Goal: Task Accomplishment & Management: Complete application form

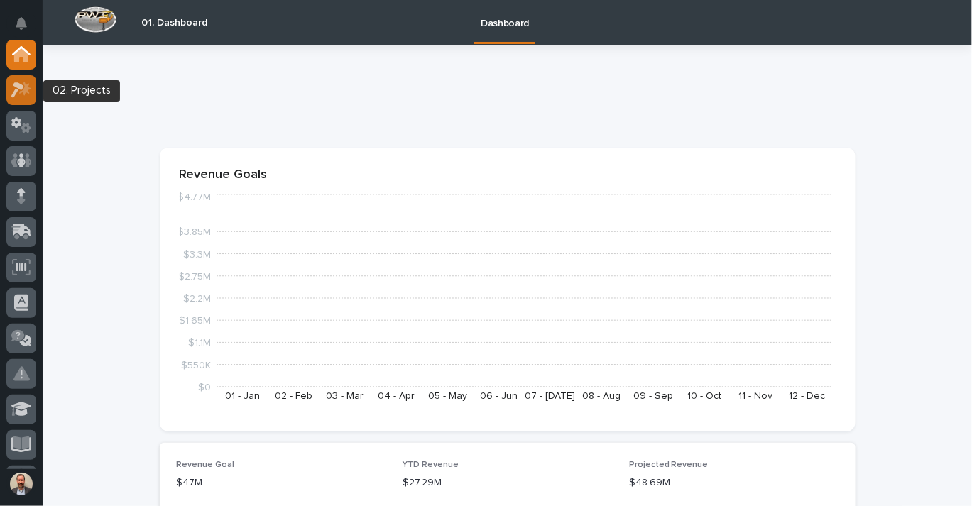
click at [13, 94] on icon at bounding box center [17, 90] width 13 height 16
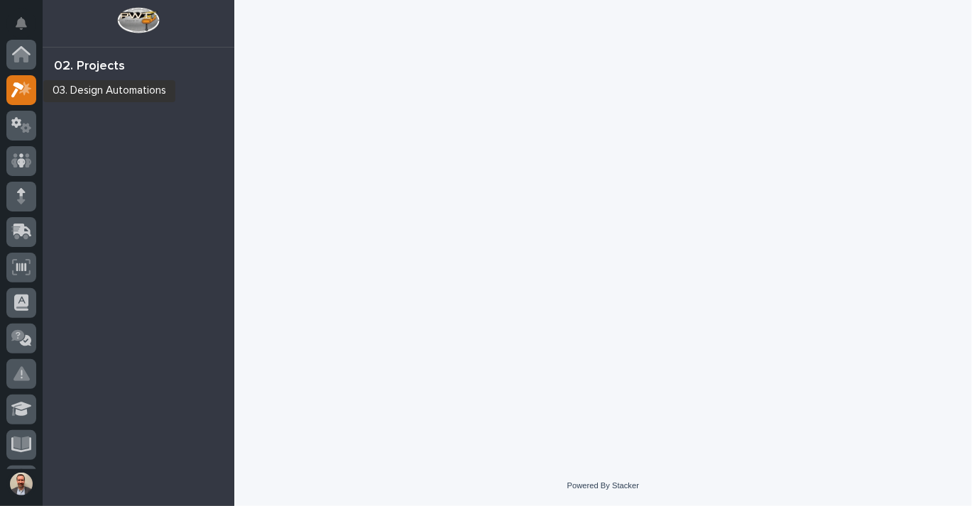
scroll to position [35, 0]
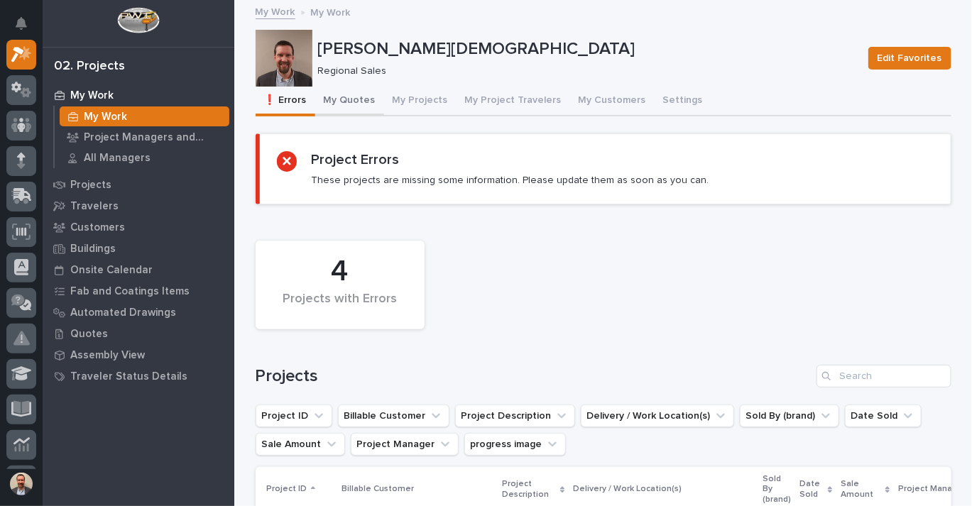
click at [348, 102] on button "My Quotes" at bounding box center [349, 102] width 69 height 30
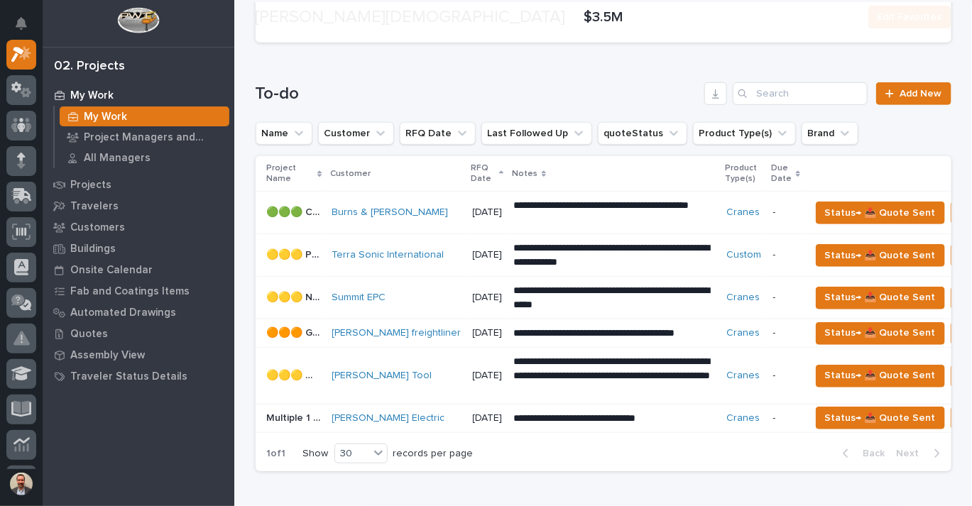
scroll to position [250, 0]
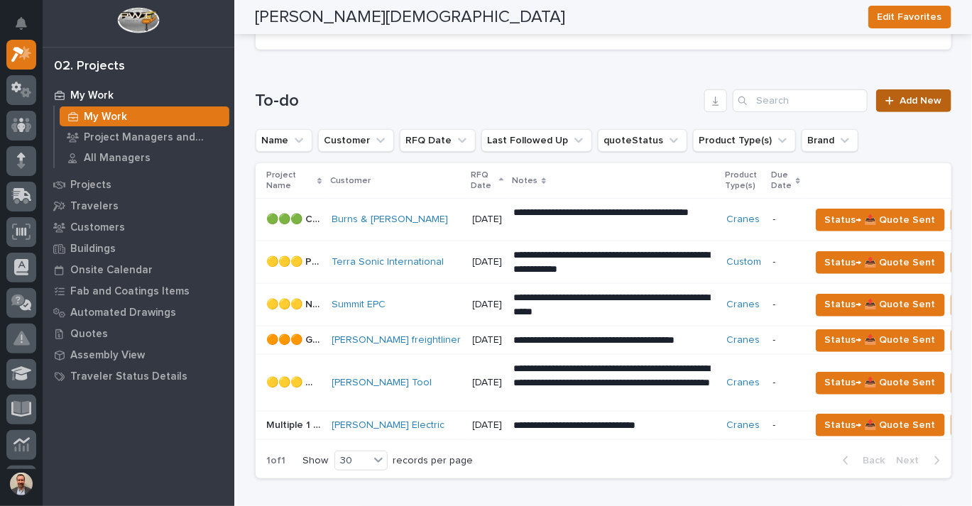
click at [904, 97] on span "Add New" at bounding box center [921, 101] width 42 height 10
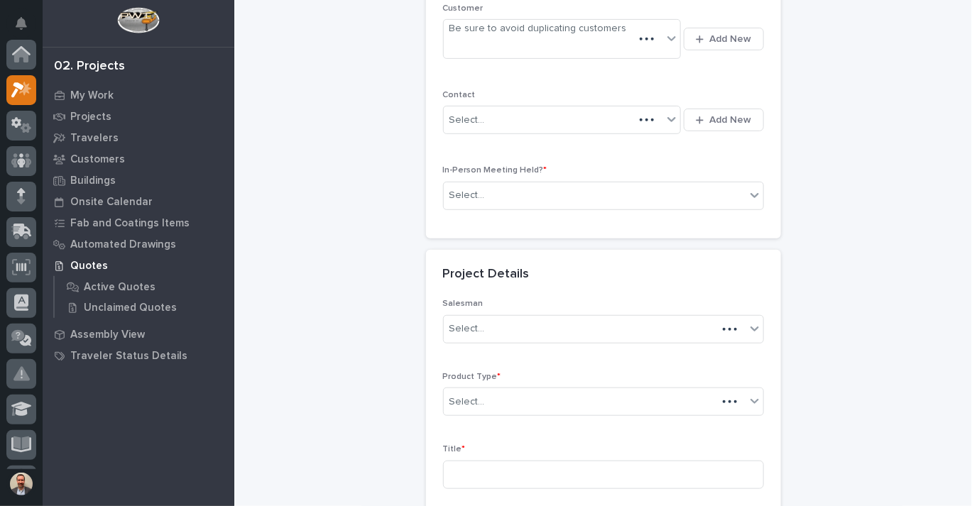
scroll to position [35, 0]
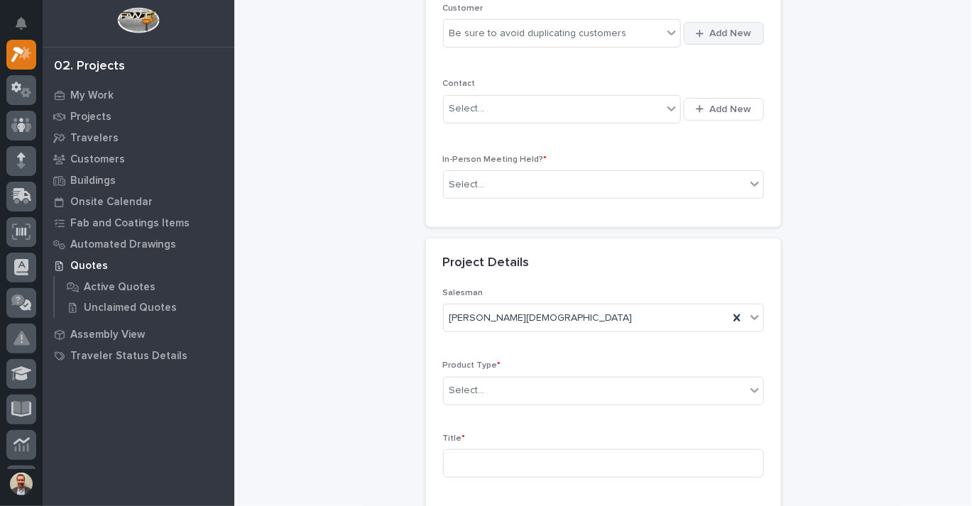
click at [713, 28] on span "Add New" at bounding box center [731, 33] width 42 height 13
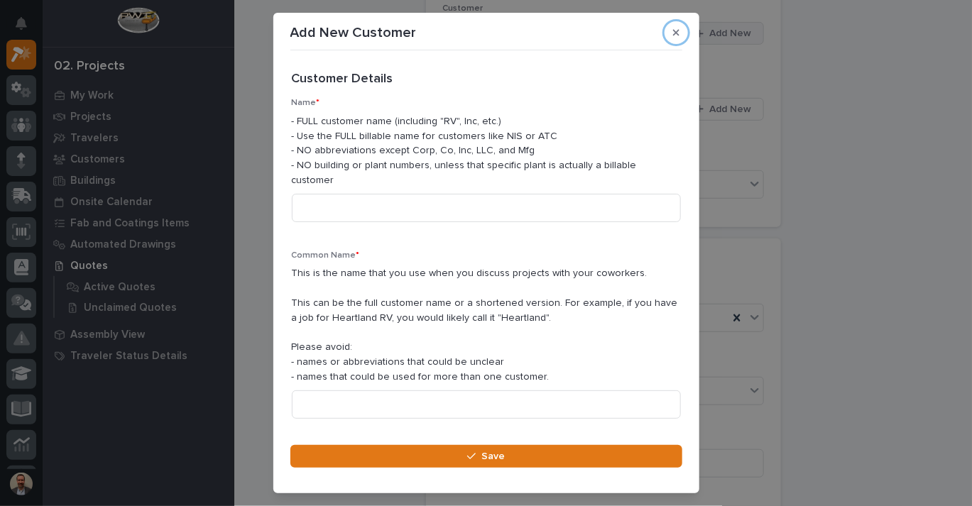
click at [664, 21] on button "button" at bounding box center [675, 32] width 23 height 23
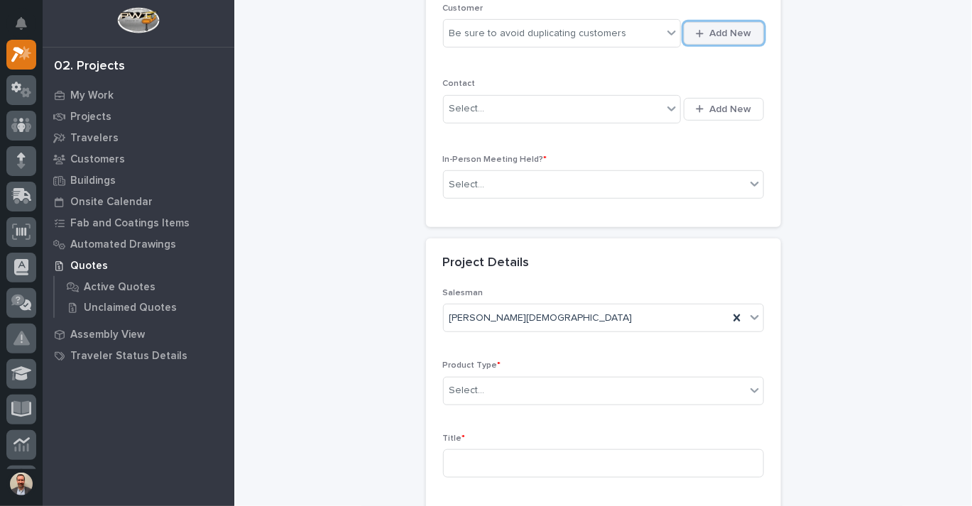
click at [713, 28] on span "Add New" at bounding box center [731, 33] width 42 height 13
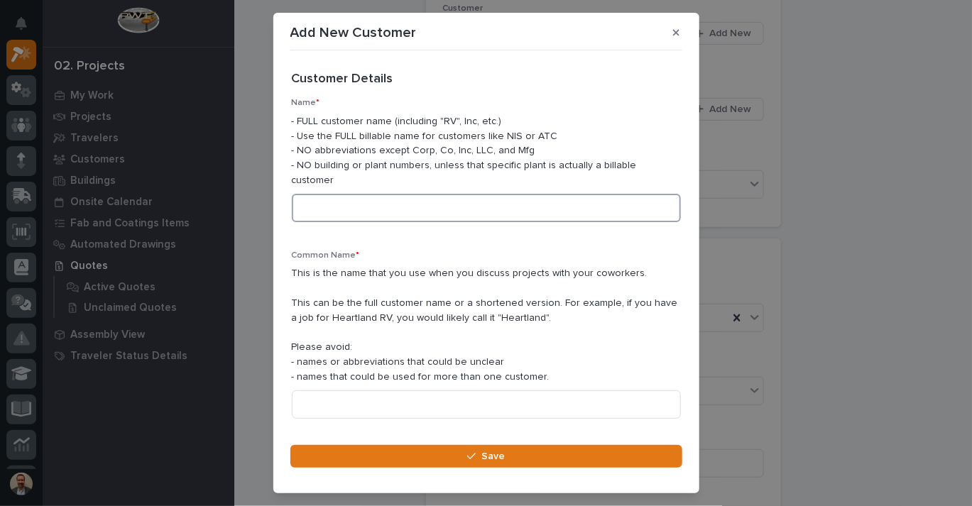
click at [399, 202] on input at bounding box center [486, 208] width 389 height 28
type input "[PERSON_NAME]"
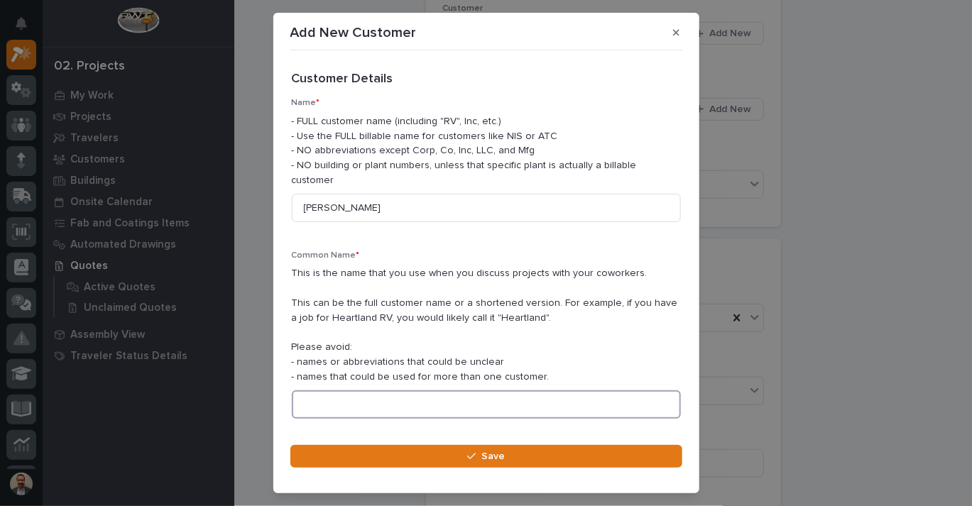
click at [434, 390] on input at bounding box center [486, 404] width 389 height 28
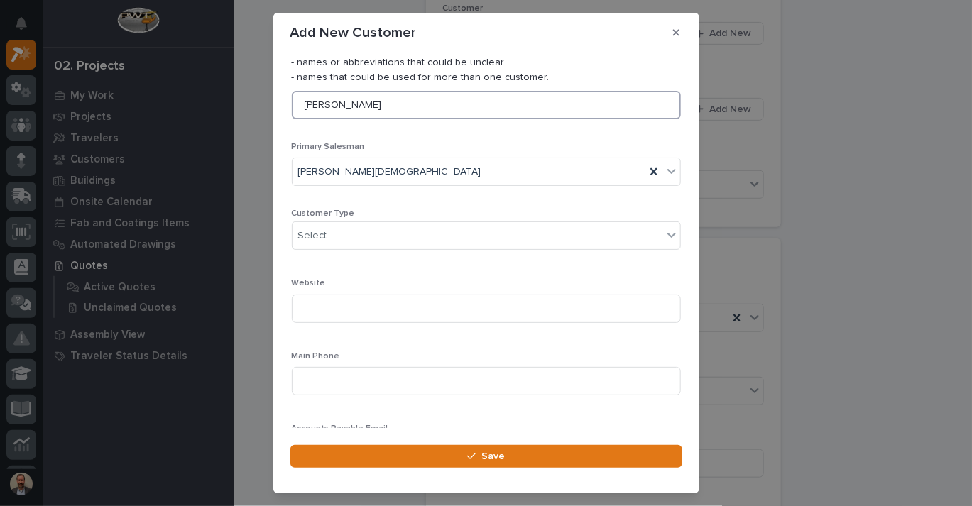
scroll to position [297, 0]
type input "[PERSON_NAME]"
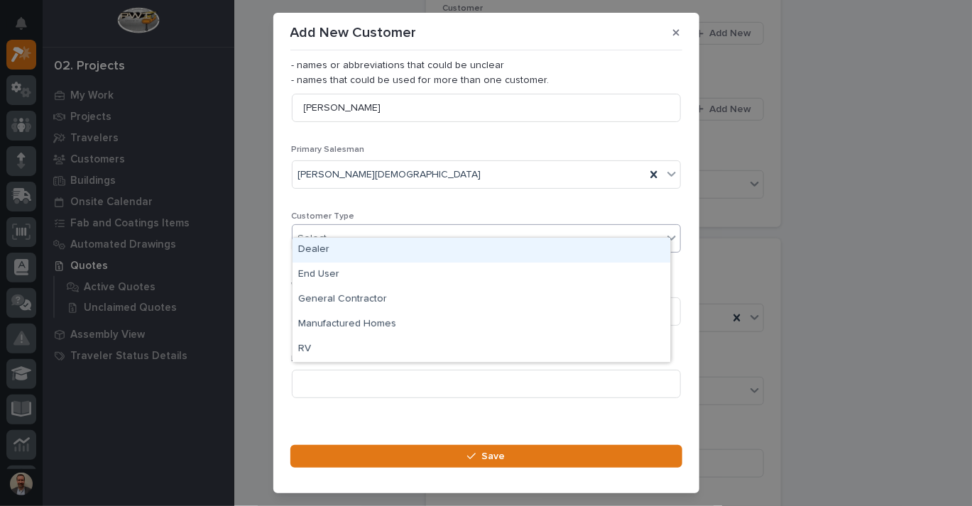
click at [384, 227] on div "Select..." at bounding box center [477, 238] width 370 height 23
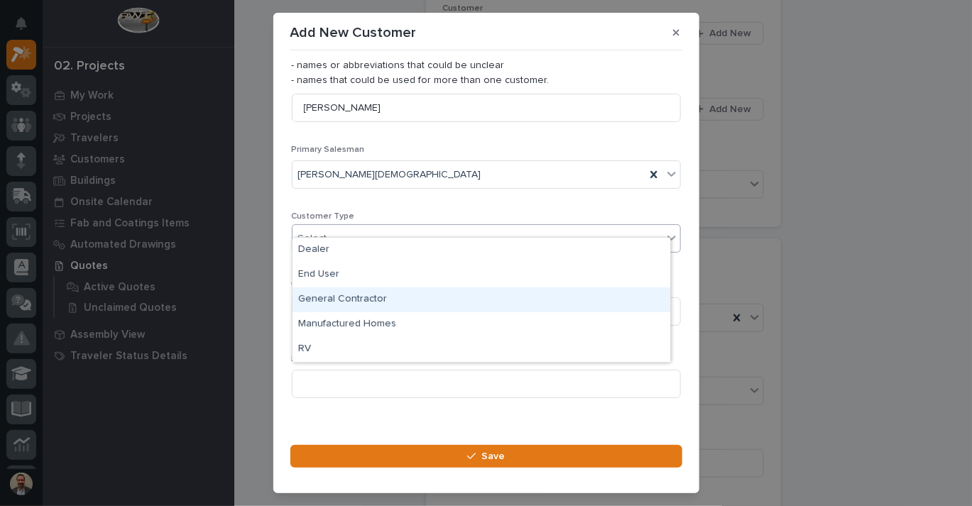
click at [421, 292] on div "General Contractor" at bounding box center [481, 300] width 378 height 25
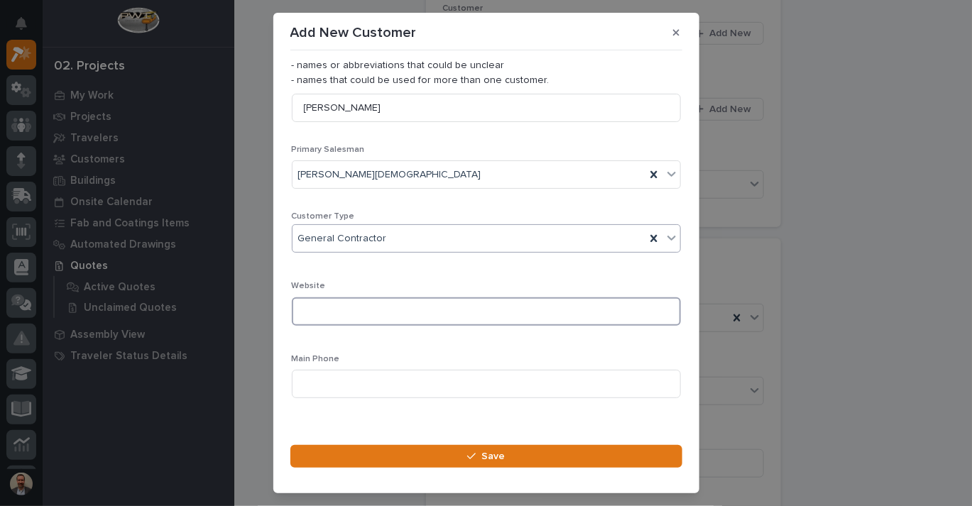
click at [398, 302] on input at bounding box center [486, 311] width 389 height 28
click at [532, 370] on input at bounding box center [486, 384] width 389 height 28
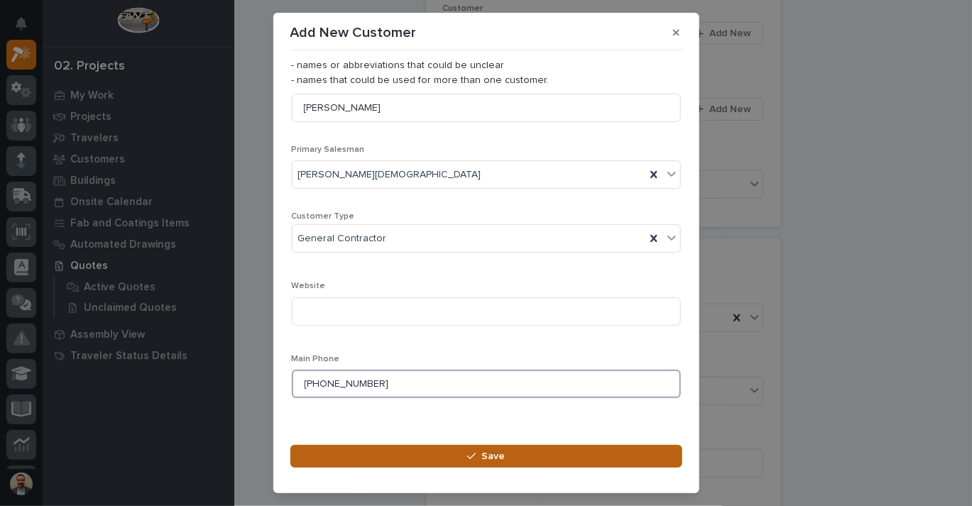
type input "[PHONE_NUMBER]"
click at [482, 457] on span "Save" at bounding box center [492, 456] width 23 height 13
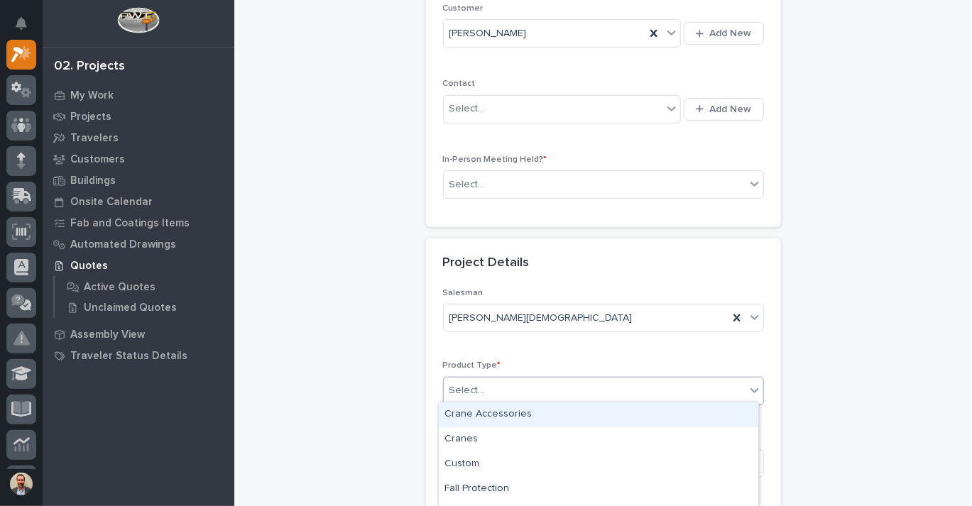
click at [500, 389] on div "Select..." at bounding box center [595, 390] width 302 height 23
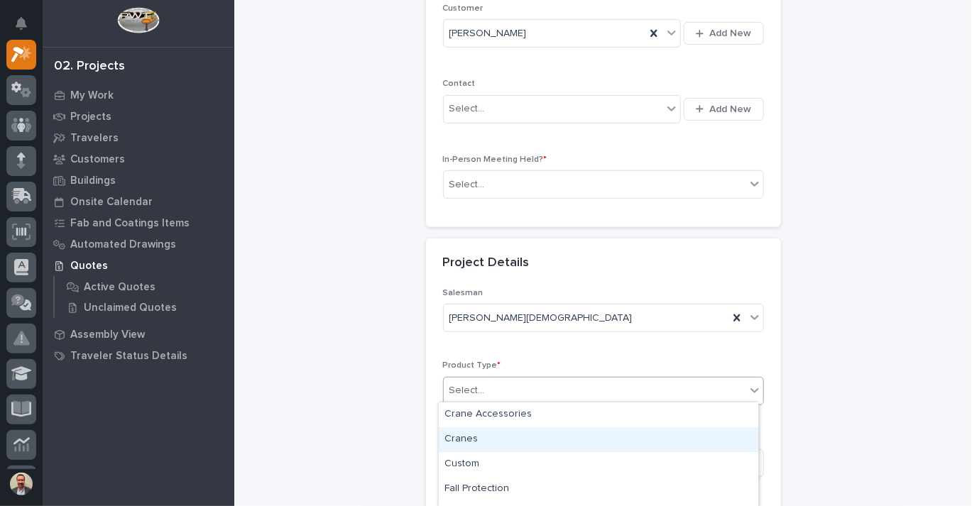
click at [537, 444] on div "Cranes" at bounding box center [598, 439] width 319 height 25
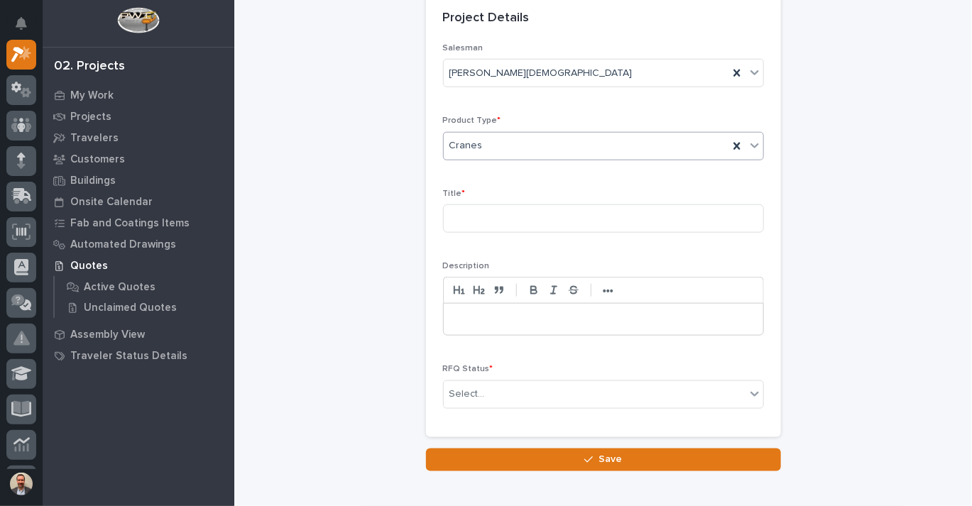
scroll to position [518, 0]
click at [589, 144] on div "Cranes" at bounding box center [586, 144] width 285 height 23
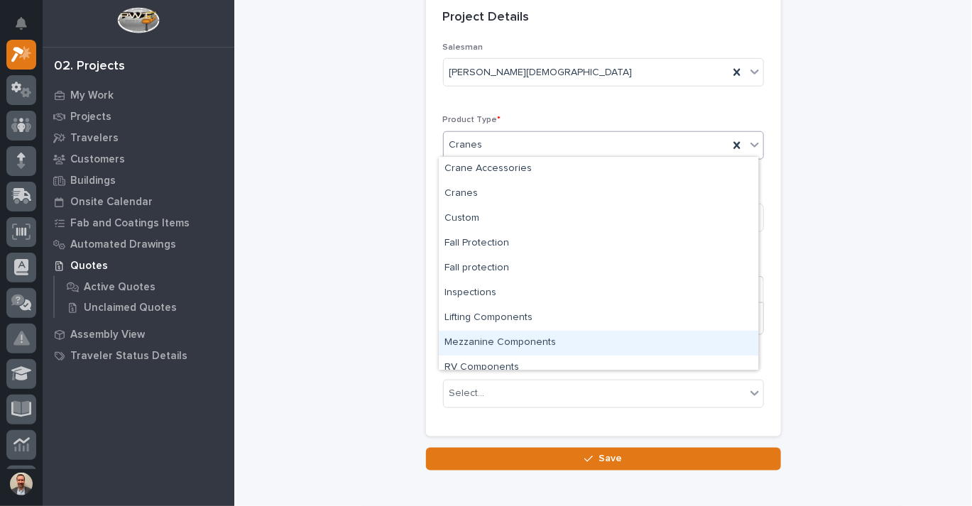
scroll to position [35, 0]
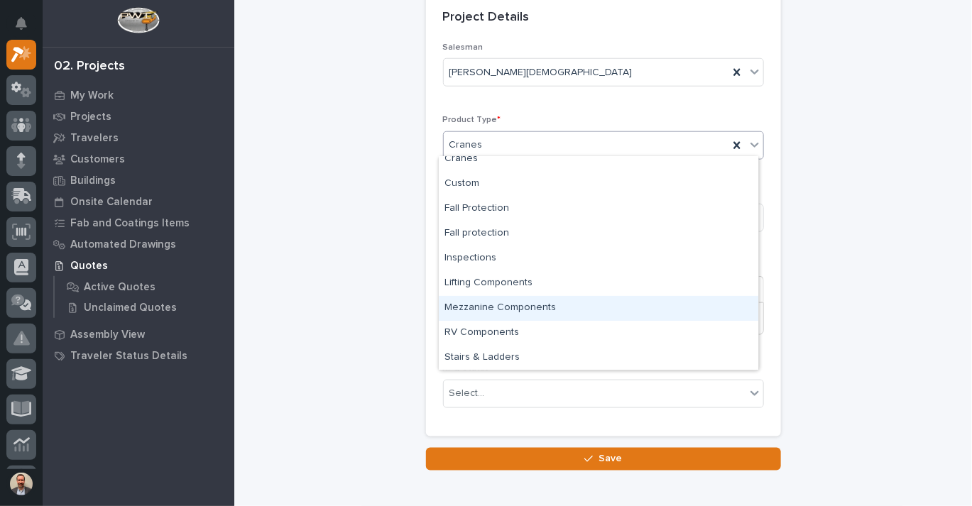
click at [573, 315] on div "Mezzanine Components" at bounding box center [598, 308] width 319 height 25
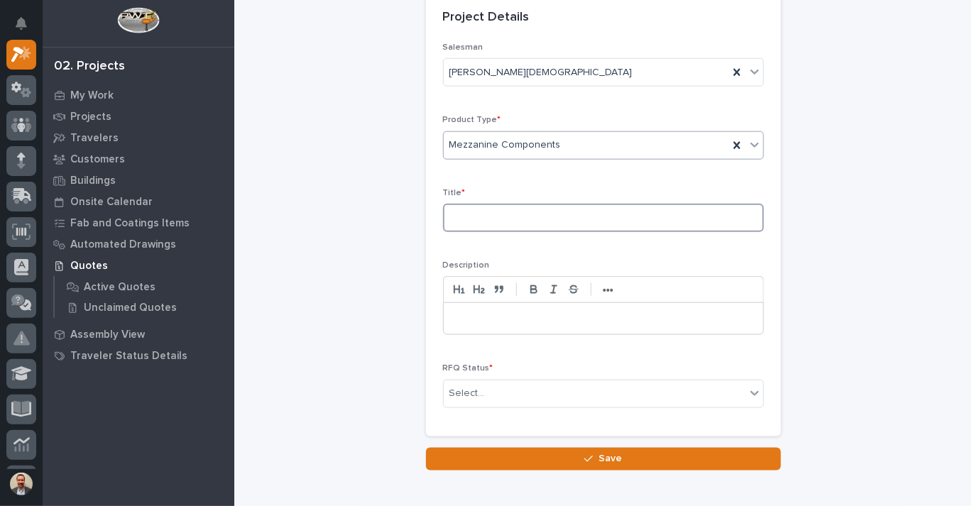
click at [531, 220] on input at bounding box center [603, 218] width 321 height 28
type input "70 x40 FS Mezzanine"
click at [613, 388] on div "Select..." at bounding box center [595, 393] width 302 height 23
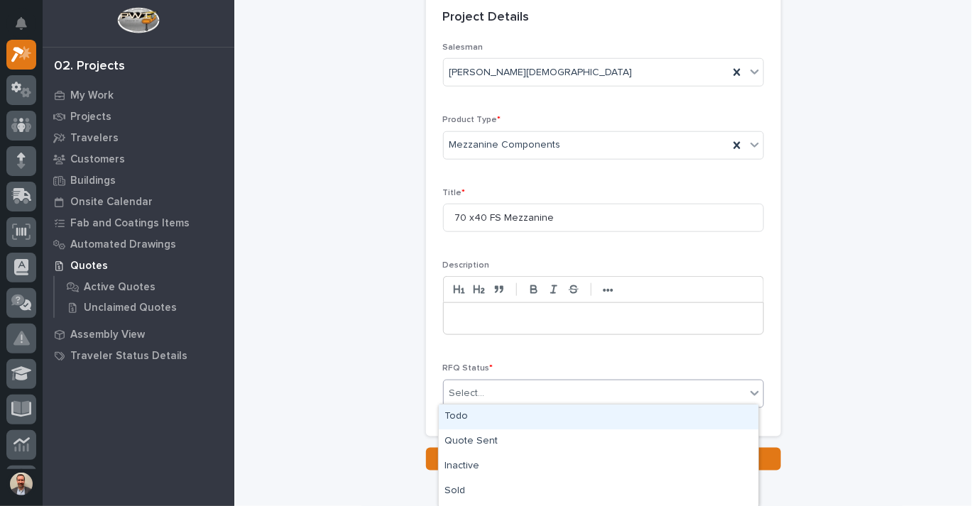
click at [590, 417] on div "Todo" at bounding box center [598, 417] width 319 height 25
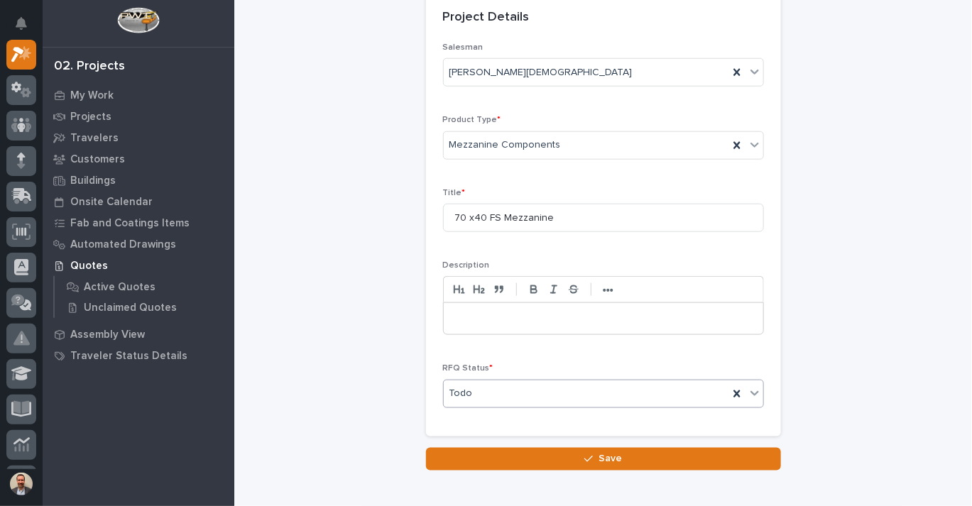
click at [582, 312] on p at bounding box center [603, 319] width 298 height 14
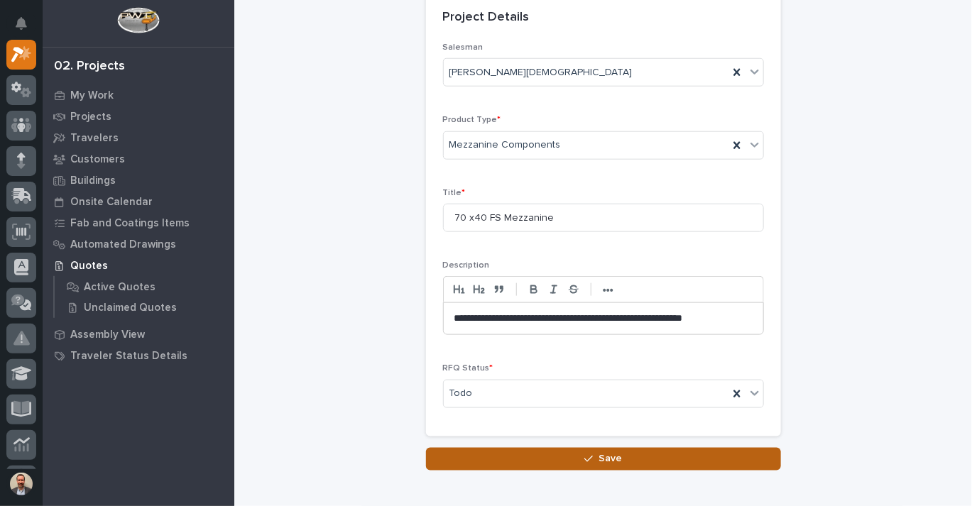
click at [623, 460] on button "Save" at bounding box center [603, 459] width 355 height 23
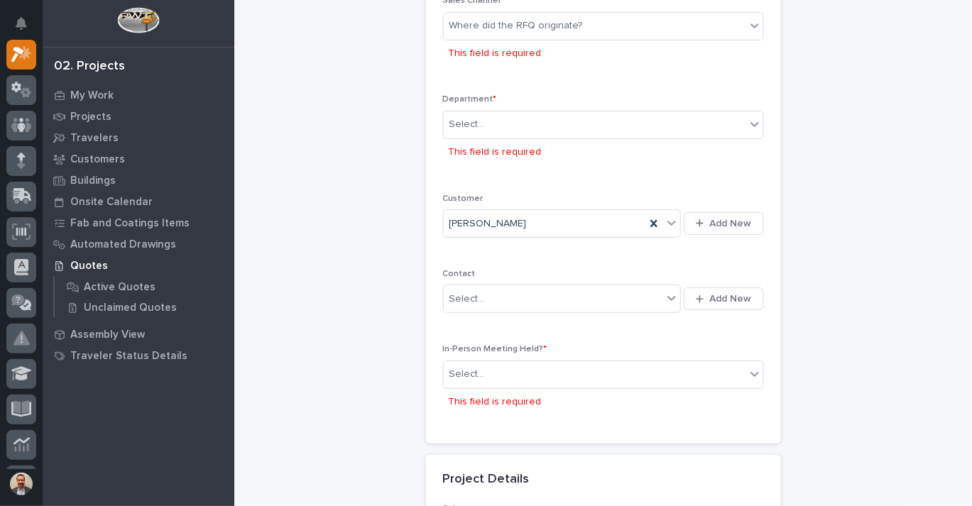
scroll to position [140, 0]
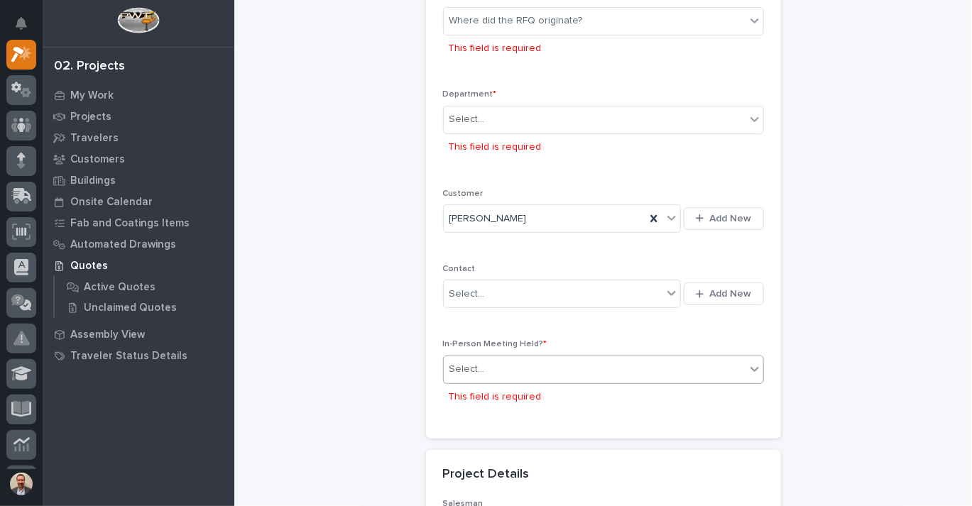
click at [606, 370] on div "Select..." at bounding box center [595, 369] width 302 height 23
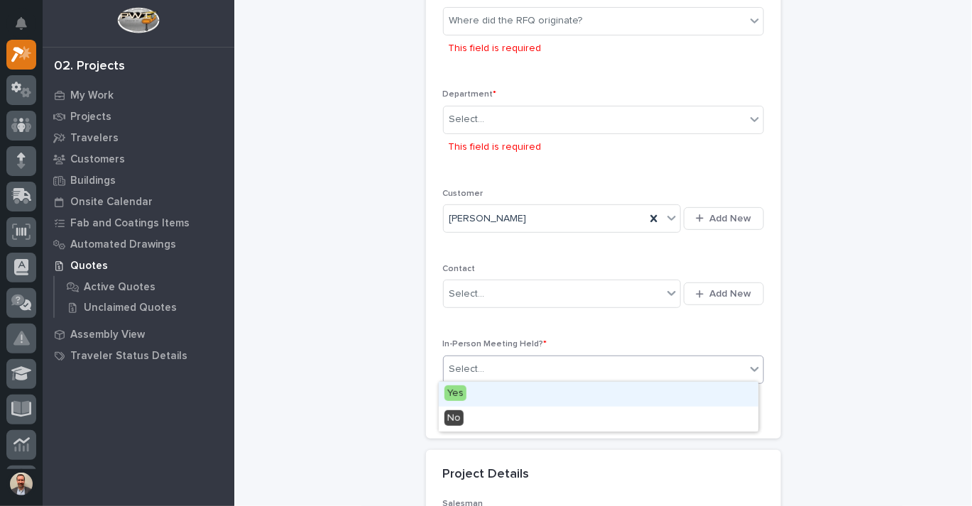
click at [592, 391] on div "Yes" at bounding box center [598, 394] width 319 height 25
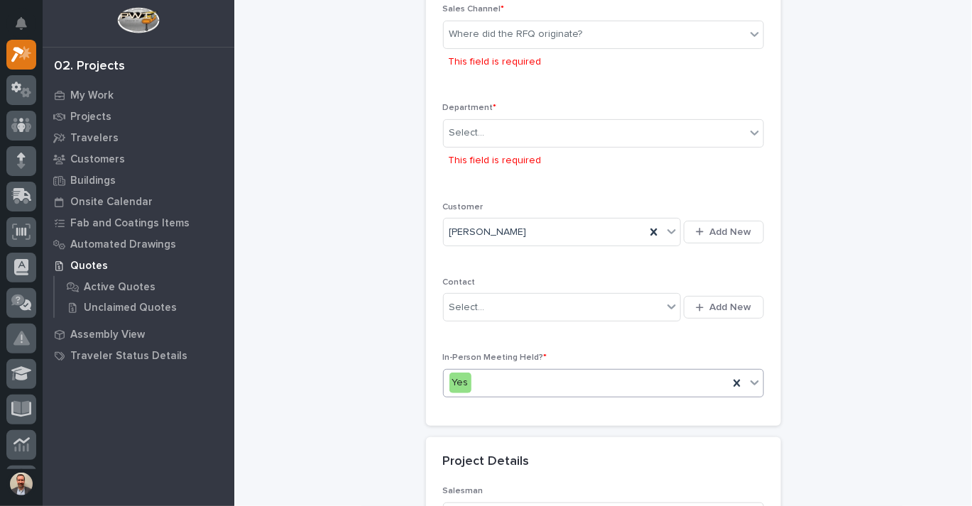
scroll to position [117, 0]
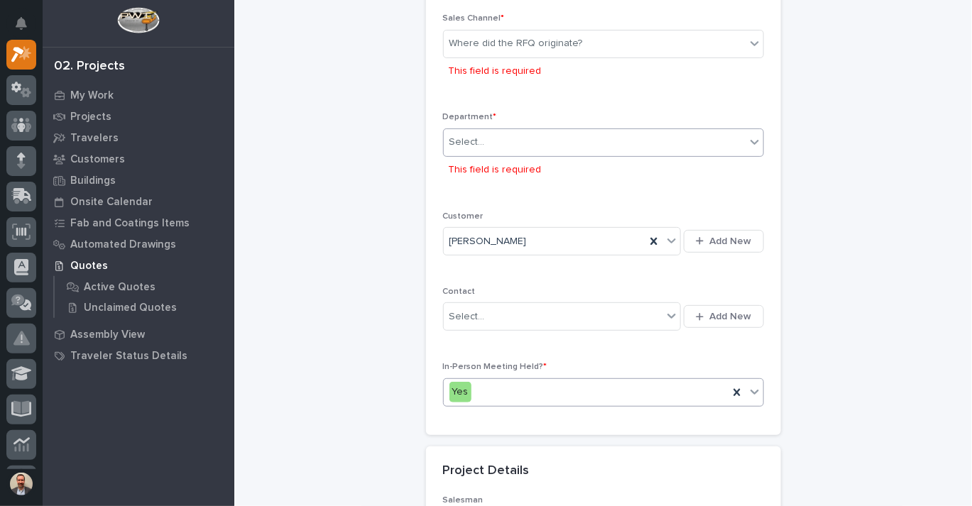
click at [539, 136] on div "Select..." at bounding box center [595, 142] width 302 height 23
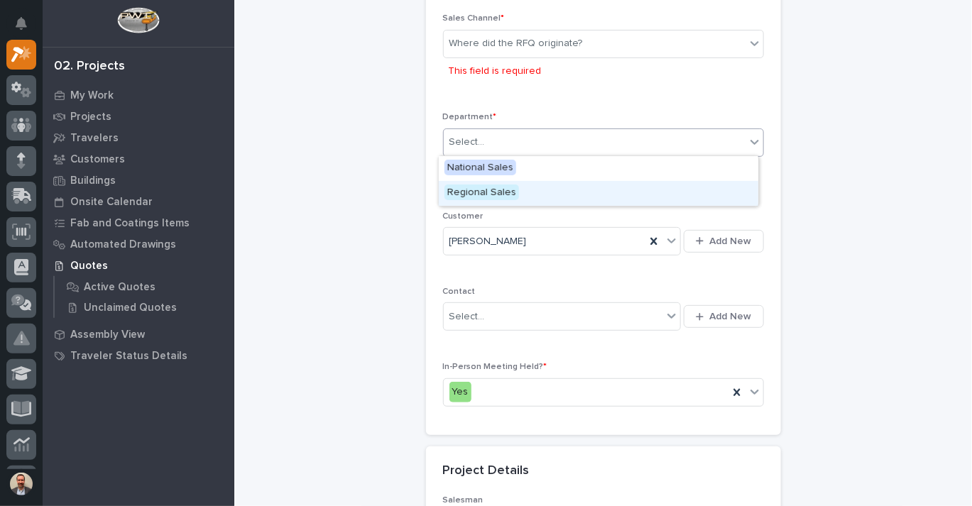
click at [534, 190] on div "Regional Sales" at bounding box center [598, 193] width 319 height 25
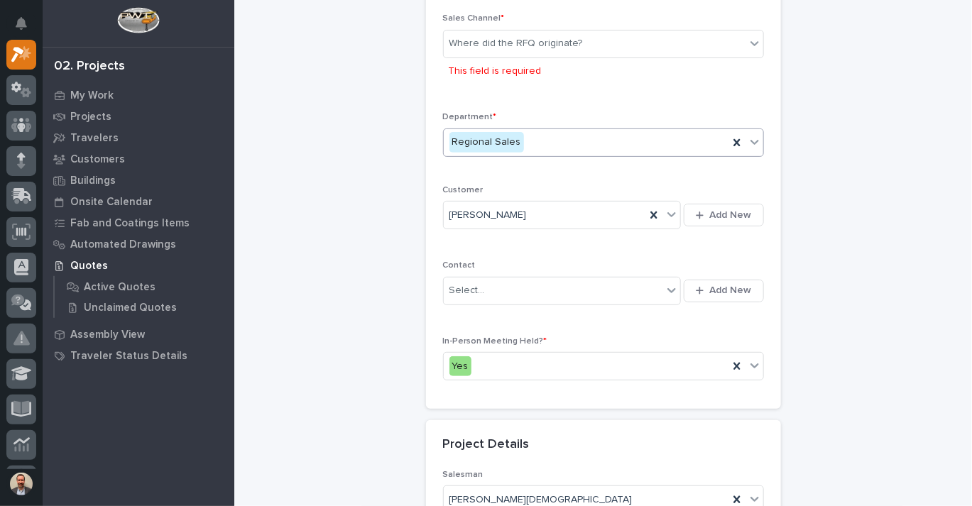
scroll to position [104, 0]
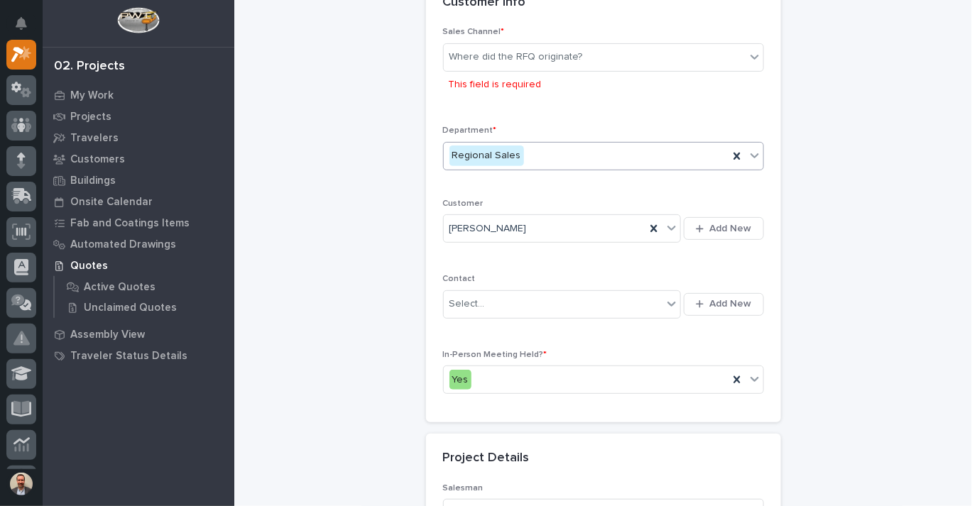
click at [552, 39] on div "Sales Channel * Where did the RFQ originate? This field is required" at bounding box center [603, 68] width 321 height 82
click at [549, 56] on div "Where did the RFQ originate?" at bounding box center [515, 57] width 133 height 15
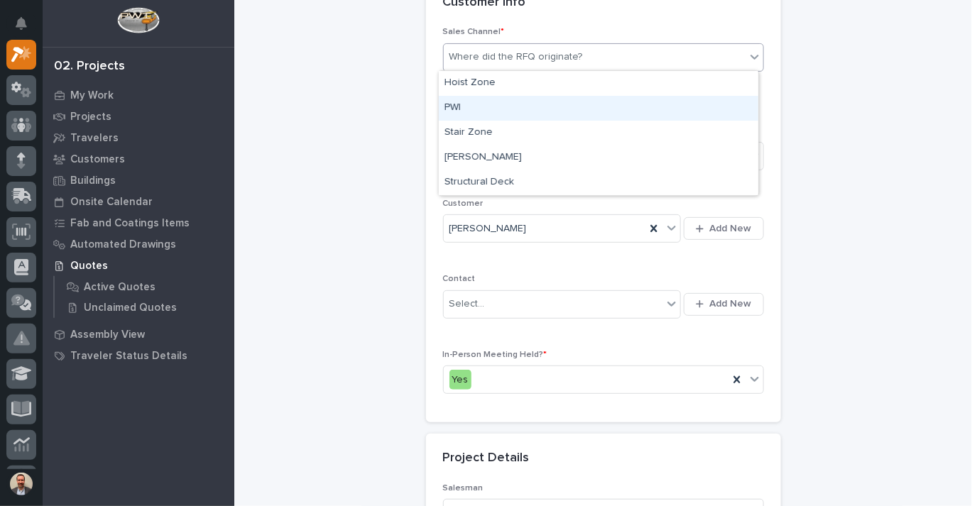
click at [543, 99] on div "PWI" at bounding box center [598, 108] width 319 height 25
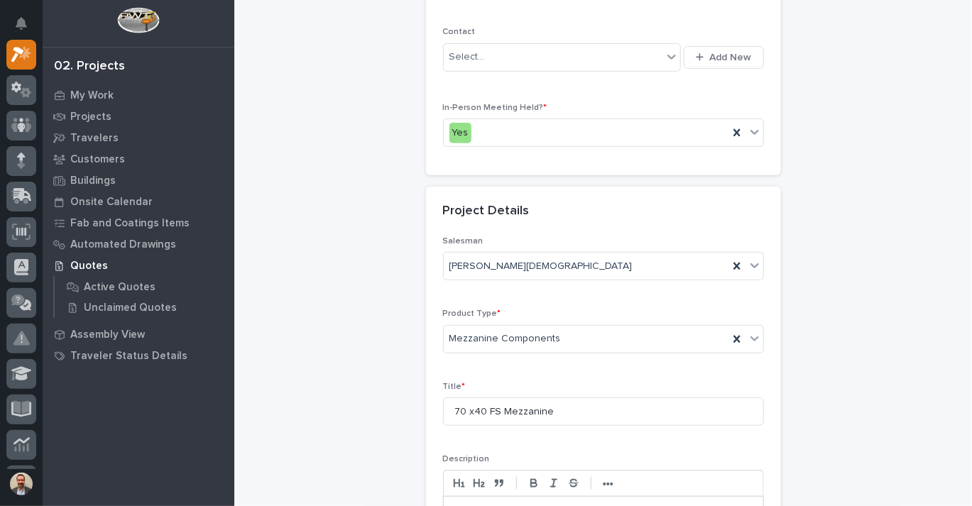
scroll to position [590, 0]
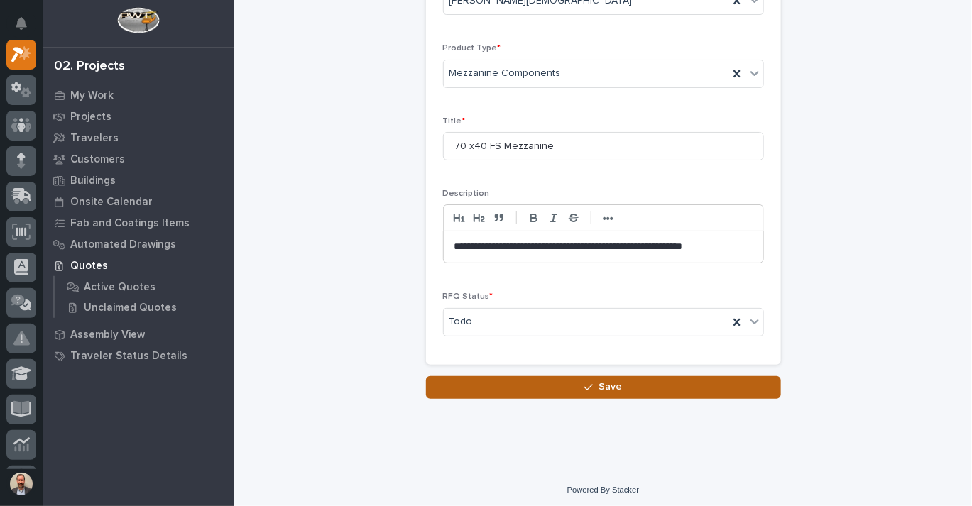
click at [595, 393] on button "Save" at bounding box center [603, 387] width 355 height 23
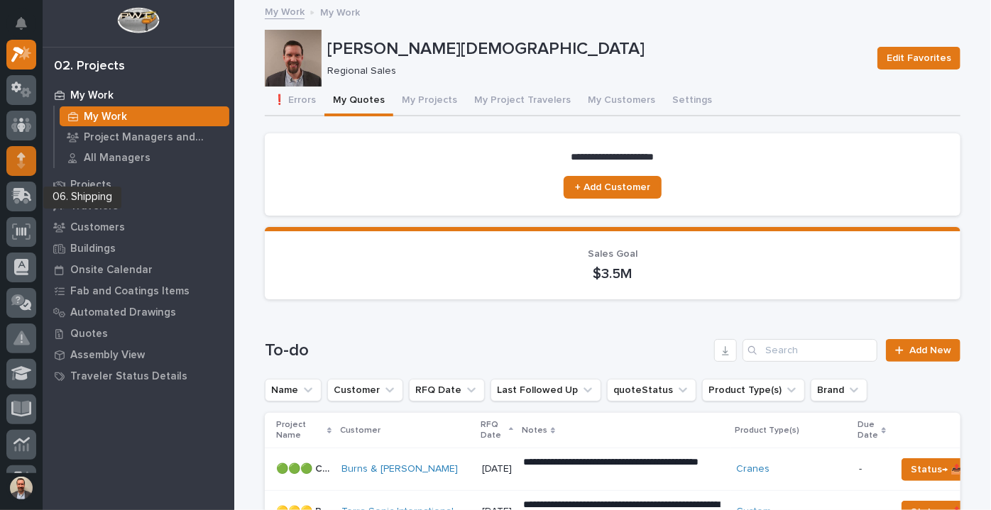
click at [18, 159] on icon at bounding box center [21, 161] width 9 height 16
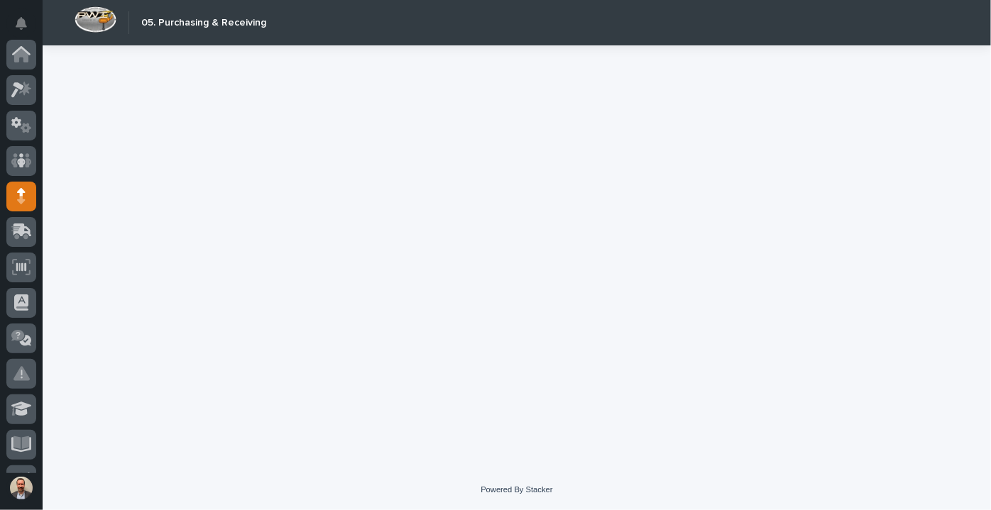
scroll to position [142, 0]
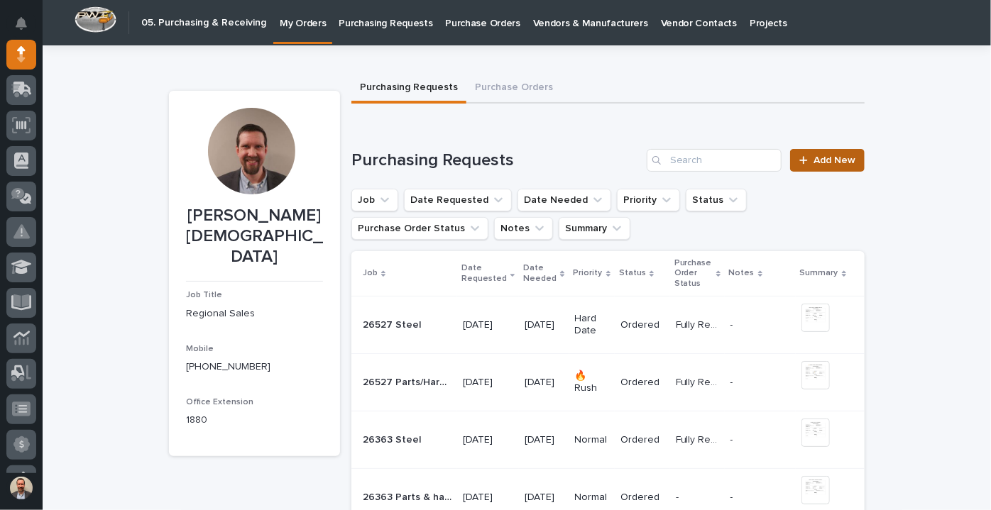
click at [814, 158] on span "Add New" at bounding box center [835, 160] width 42 height 10
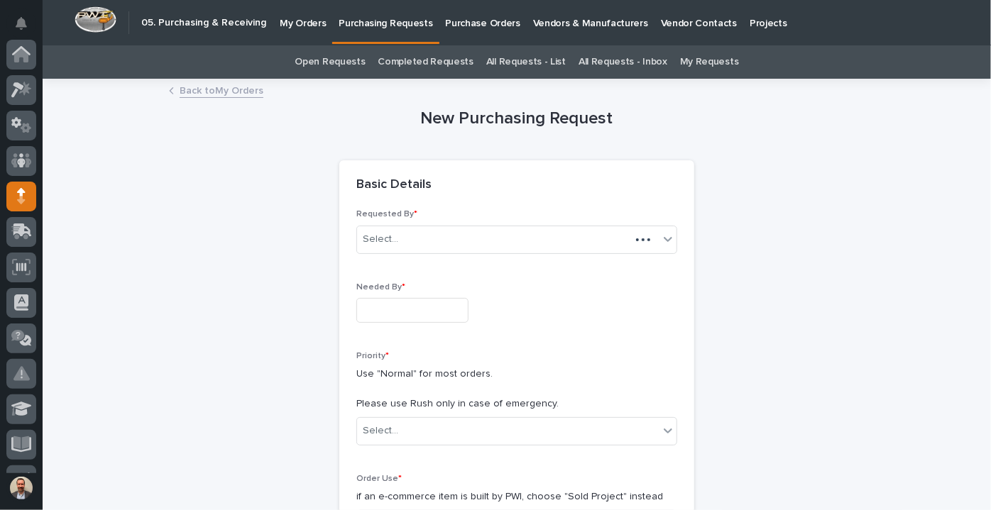
scroll to position [142, 0]
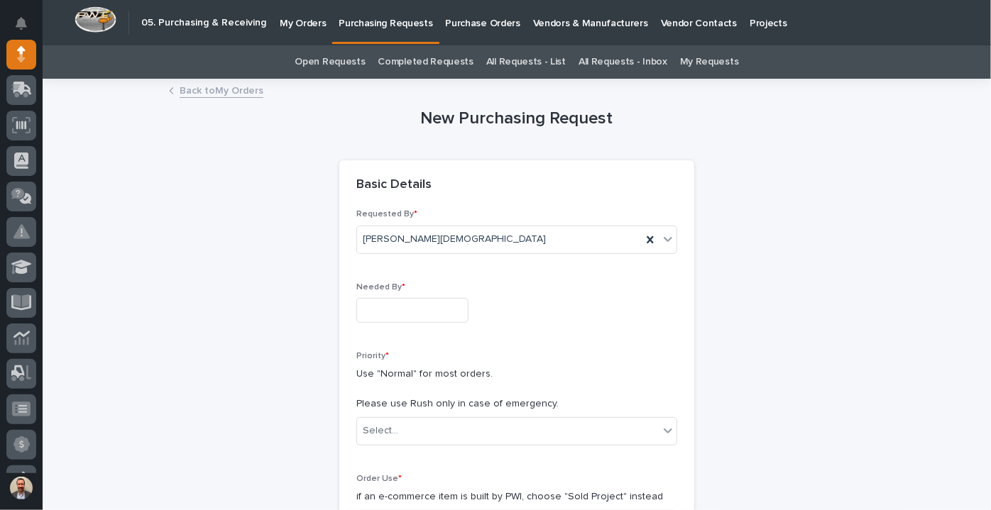
click at [410, 307] on input "text" at bounding box center [412, 310] width 112 height 25
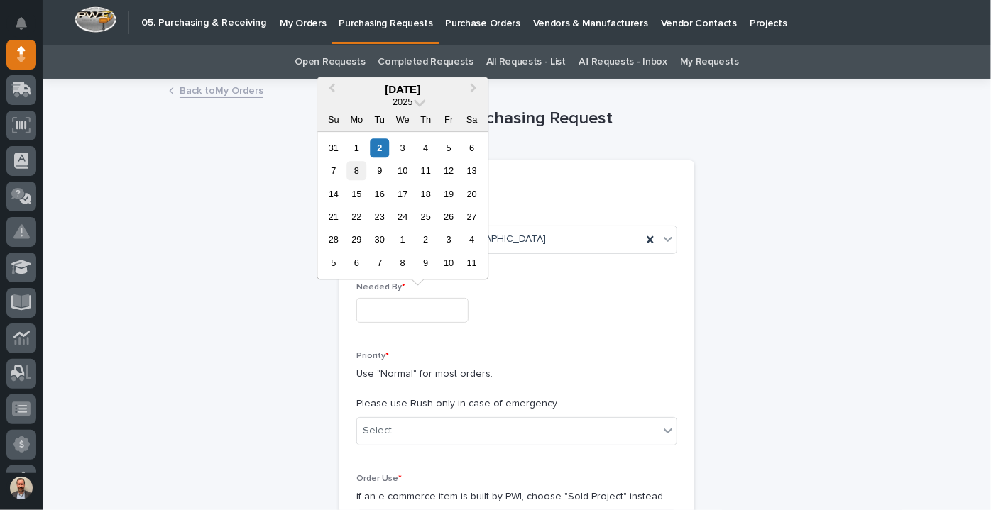
click at [354, 164] on div "8" at bounding box center [356, 170] width 19 height 19
type input "**********"
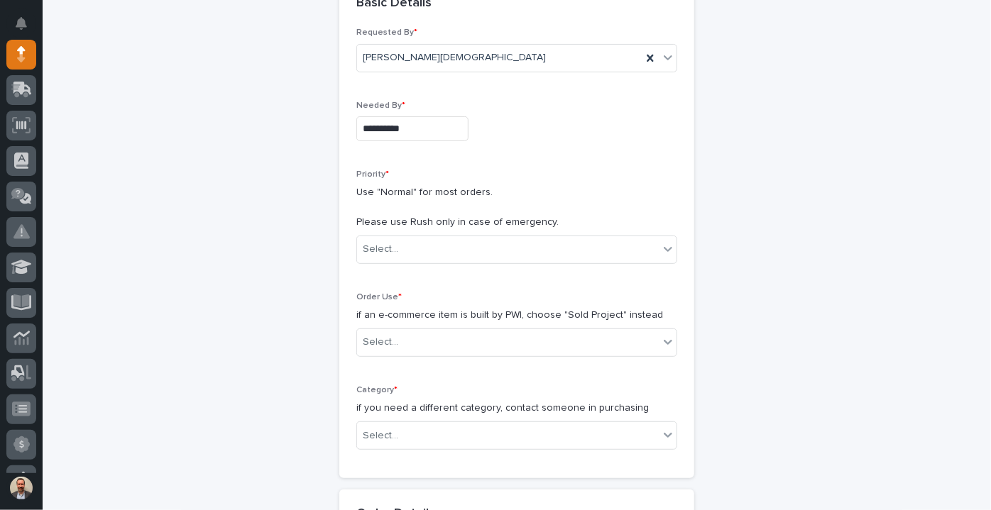
scroll to position [193, 0]
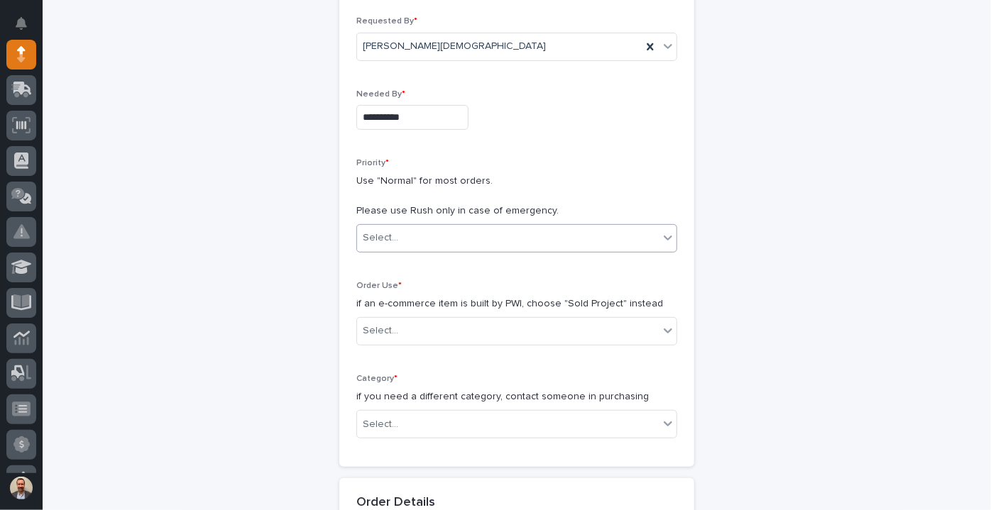
click at [469, 241] on div "Select..." at bounding box center [508, 237] width 302 height 23
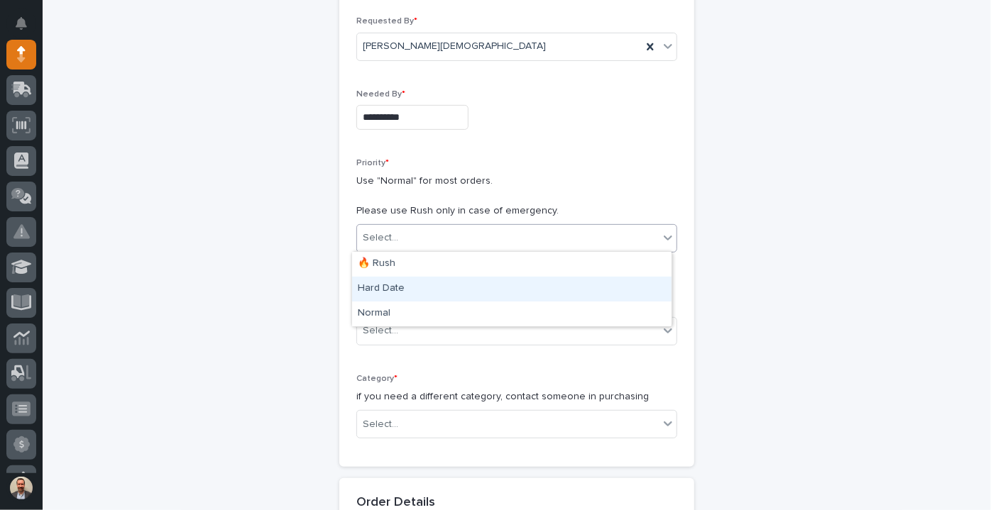
drag, startPoint x: 447, startPoint y: 275, endPoint x: 442, endPoint y: 283, distance: 9.9
click at [442, 283] on div "Hard Date" at bounding box center [511, 289] width 319 height 25
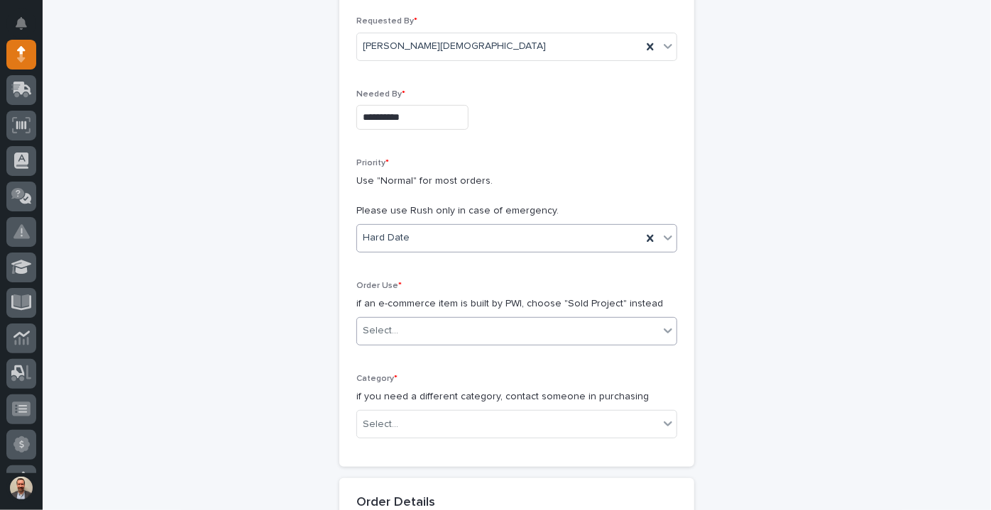
click at [425, 329] on div "Select..." at bounding box center [508, 330] width 302 height 23
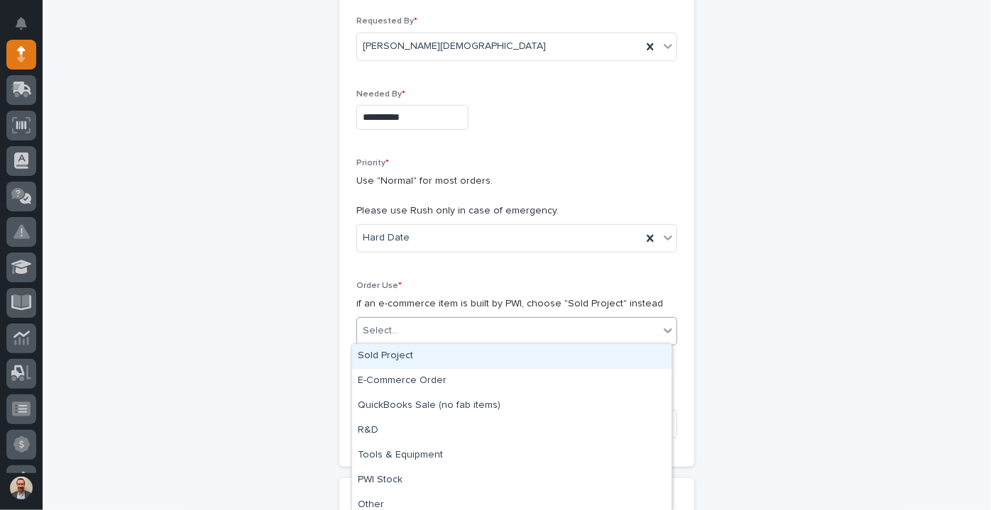
click at [421, 351] on div "Sold Project" at bounding box center [511, 356] width 319 height 25
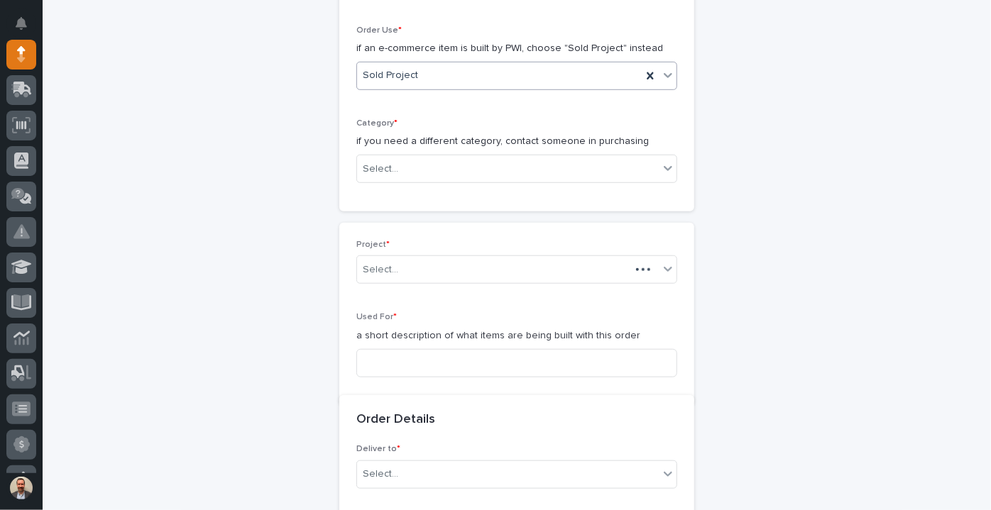
scroll to position [449, 0]
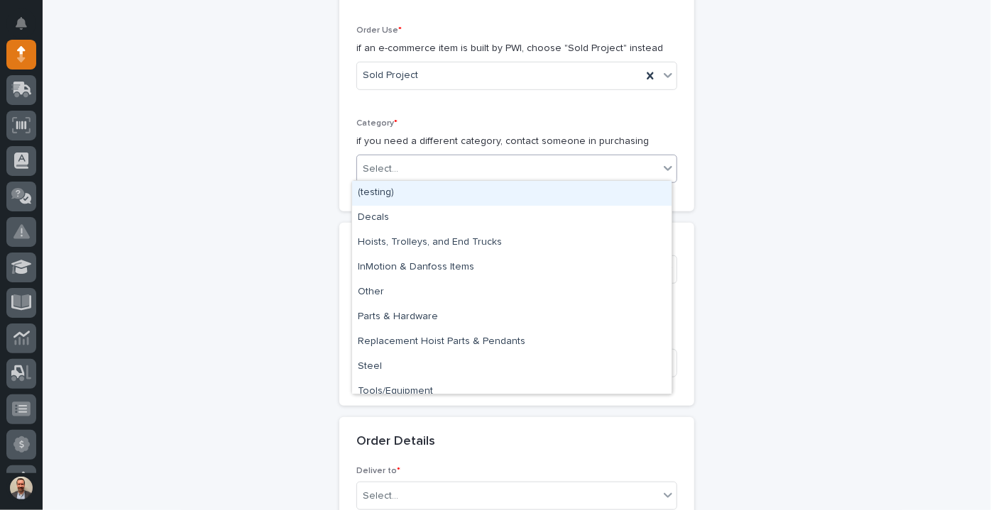
click at [395, 172] on div "Select..." at bounding box center [508, 169] width 302 height 23
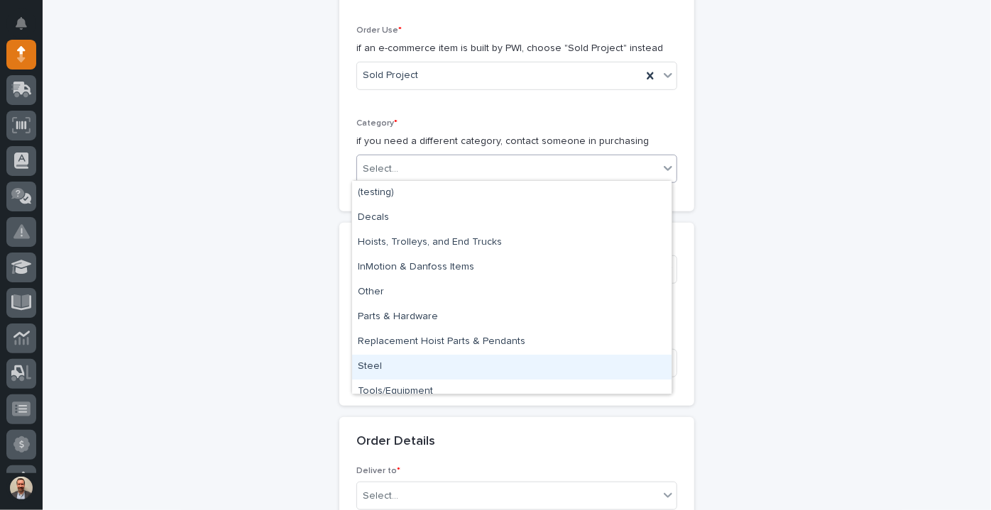
click at [424, 359] on div "Steel" at bounding box center [511, 367] width 319 height 25
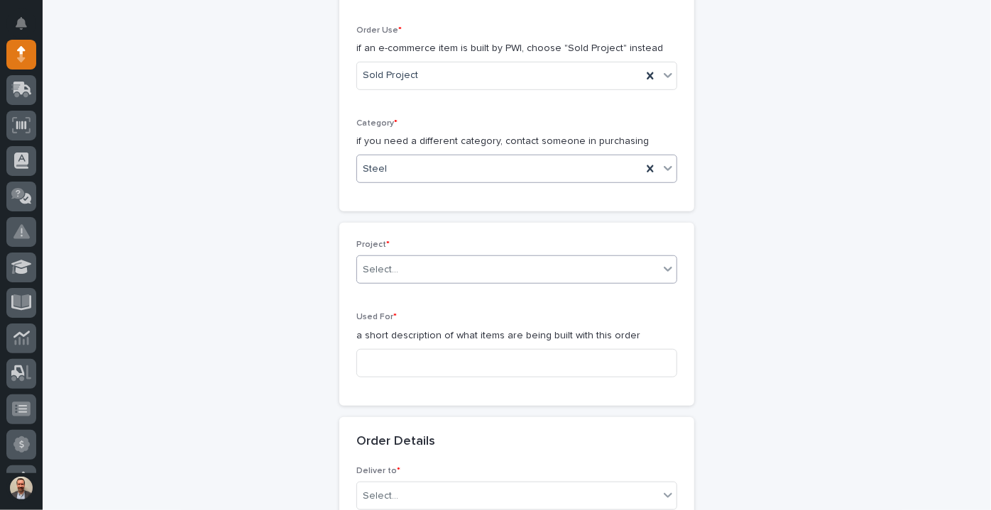
click at [403, 263] on div "Select..." at bounding box center [508, 269] width 302 height 23
type input "*****"
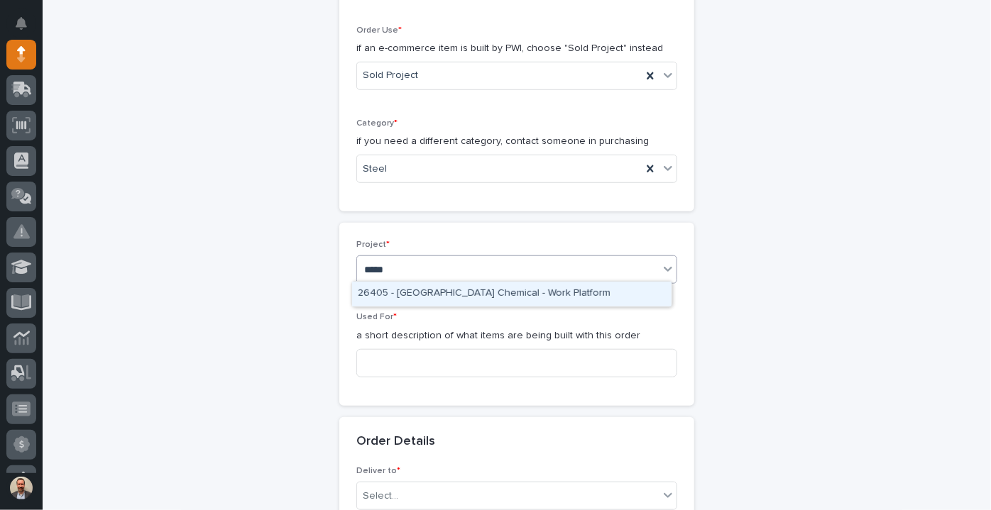
click at [414, 295] on div "26405 - [GEOGRAPHIC_DATA] Chemical - Work Platform" at bounding box center [511, 294] width 319 height 25
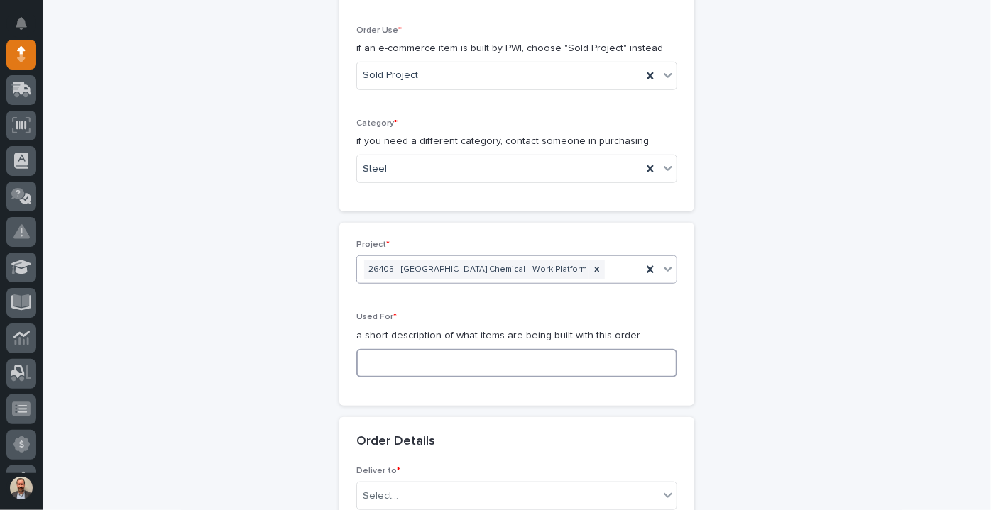
click at [412, 361] on input at bounding box center [516, 363] width 321 height 28
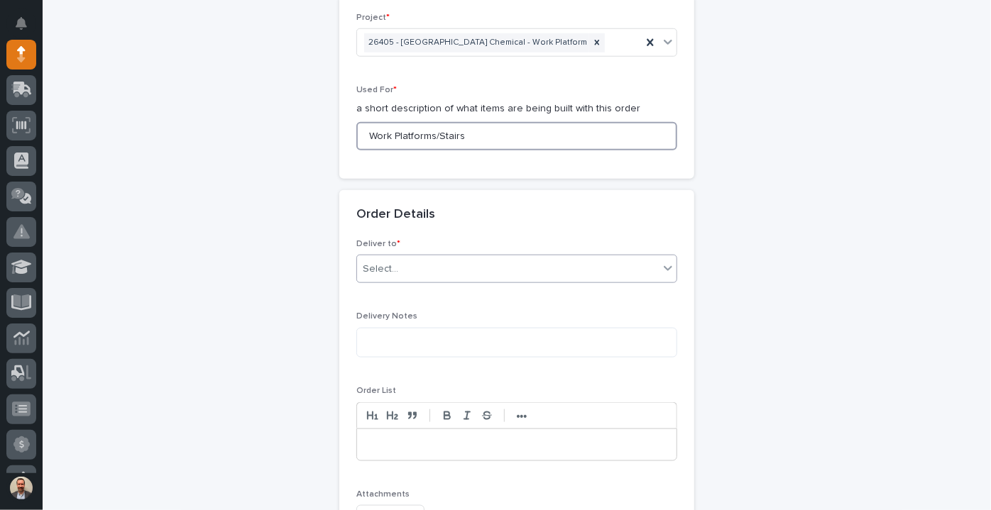
type input "Work Platforms/Stairs"
click at [405, 272] on div "Select..." at bounding box center [508, 269] width 302 height 23
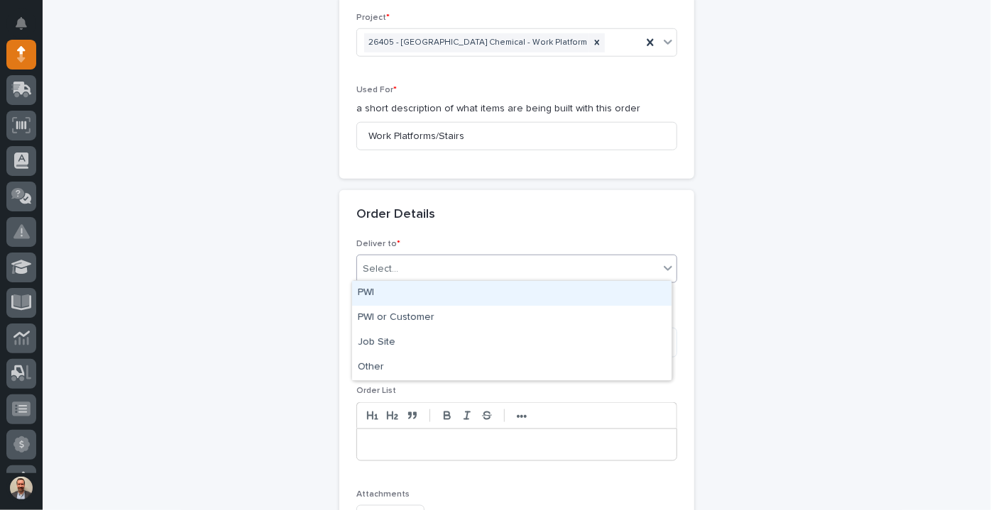
click at [398, 300] on div "PWI" at bounding box center [511, 293] width 319 height 25
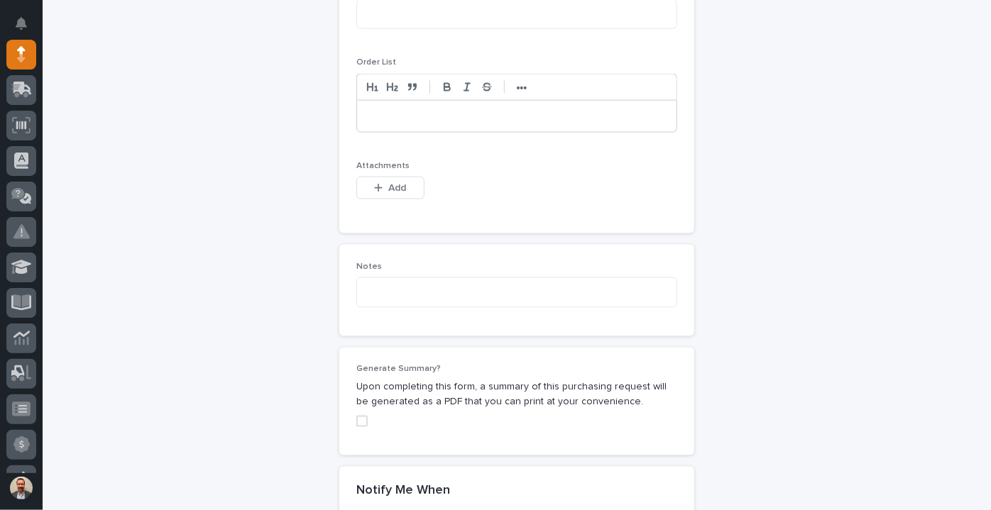
scroll to position [1005, 0]
click at [374, 187] on icon "button" at bounding box center [378, 187] width 9 height 10
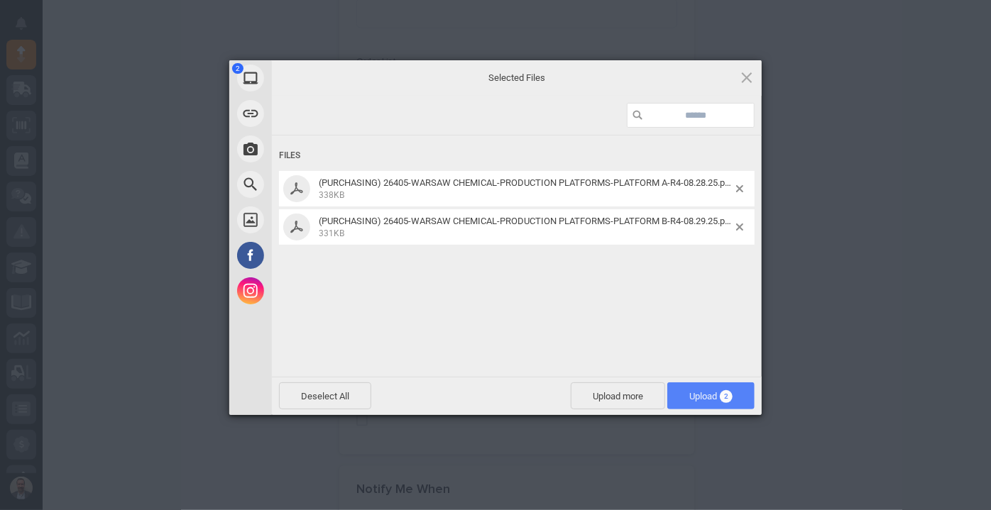
click at [706, 397] on span "Upload 2" at bounding box center [710, 396] width 43 height 11
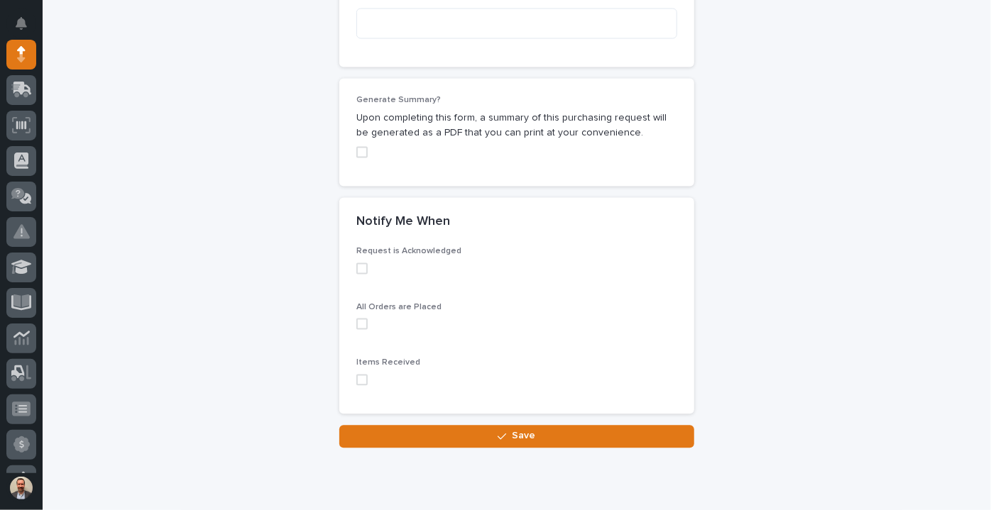
scroll to position [1326, 0]
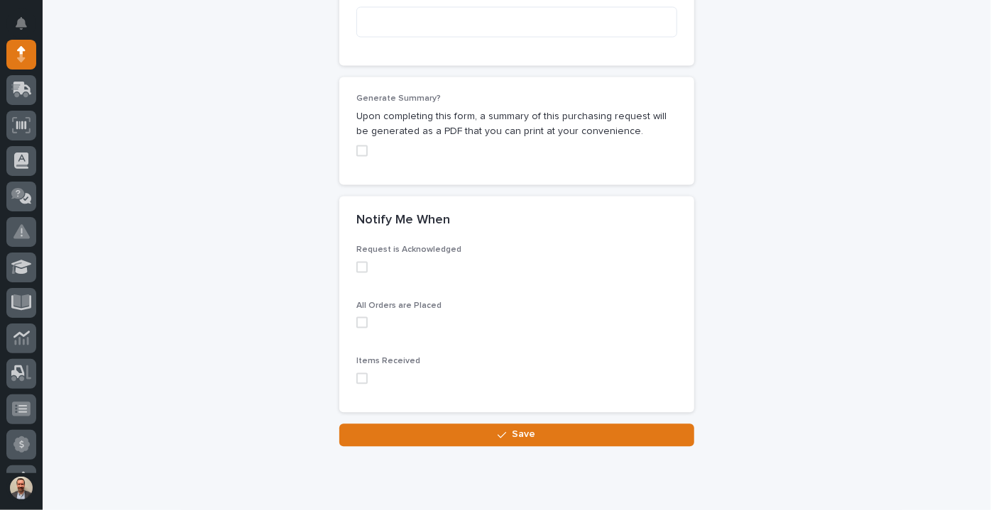
click at [358, 149] on span at bounding box center [361, 151] width 11 height 11
click at [359, 262] on span at bounding box center [361, 267] width 11 height 11
click at [357, 319] on span at bounding box center [361, 322] width 11 height 11
click at [359, 379] on span at bounding box center [361, 378] width 11 height 11
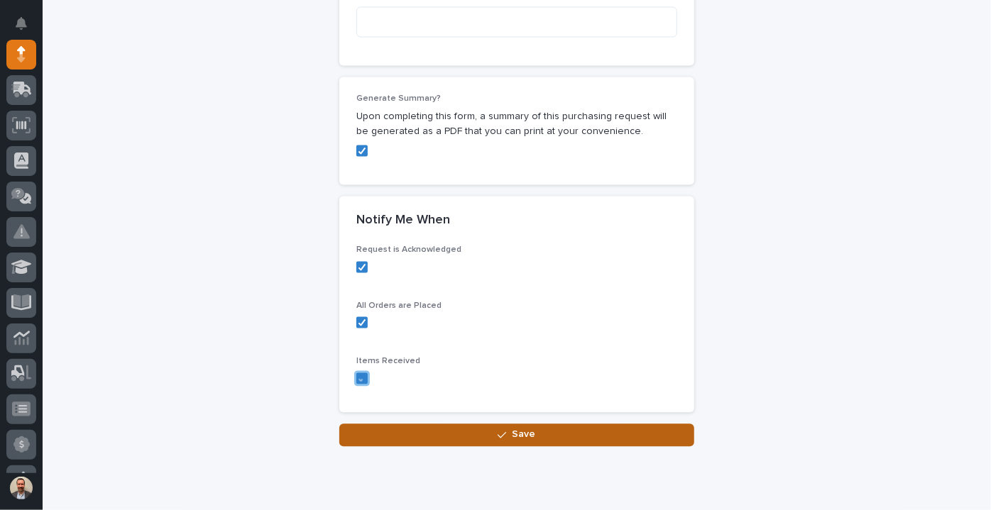
click at [392, 431] on button "Save" at bounding box center [516, 436] width 355 height 23
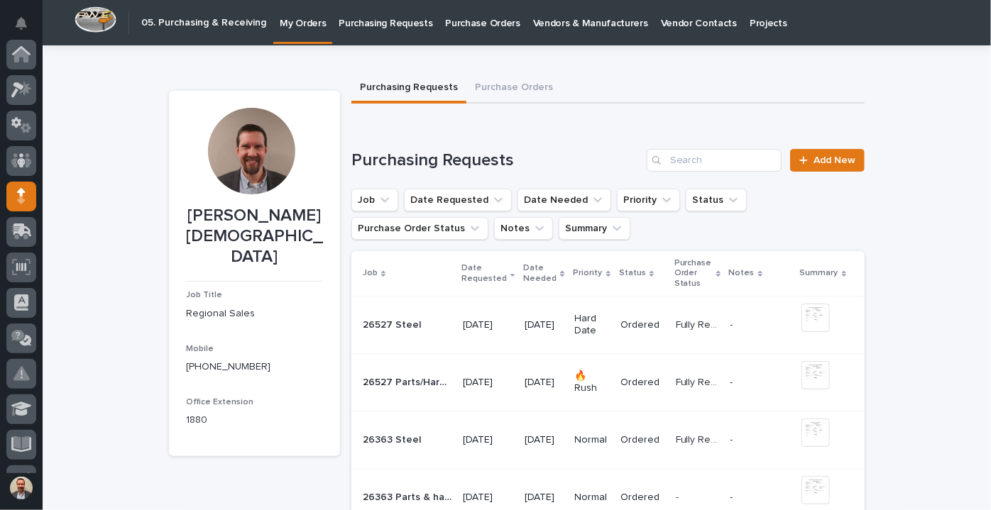
scroll to position [142, 0]
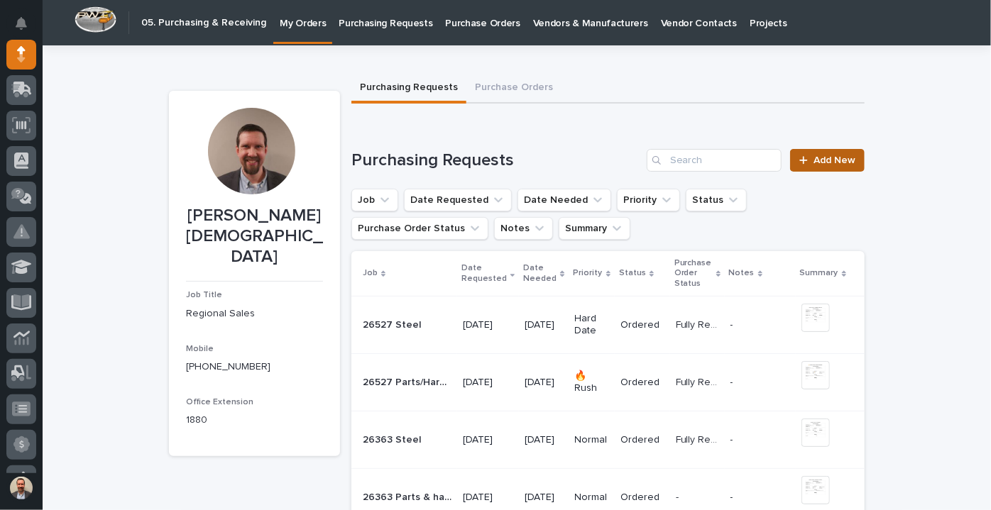
click at [821, 151] on link "Add New" at bounding box center [827, 160] width 75 height 23
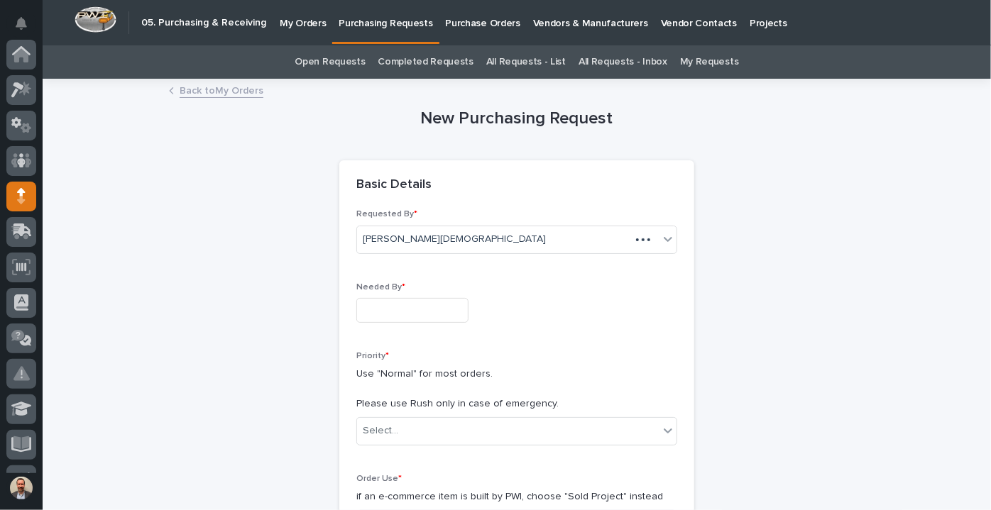
scroll to position [142, 0]
click at [448, 312] on input "text" at bounding box center [412, 310] width 112 height 25
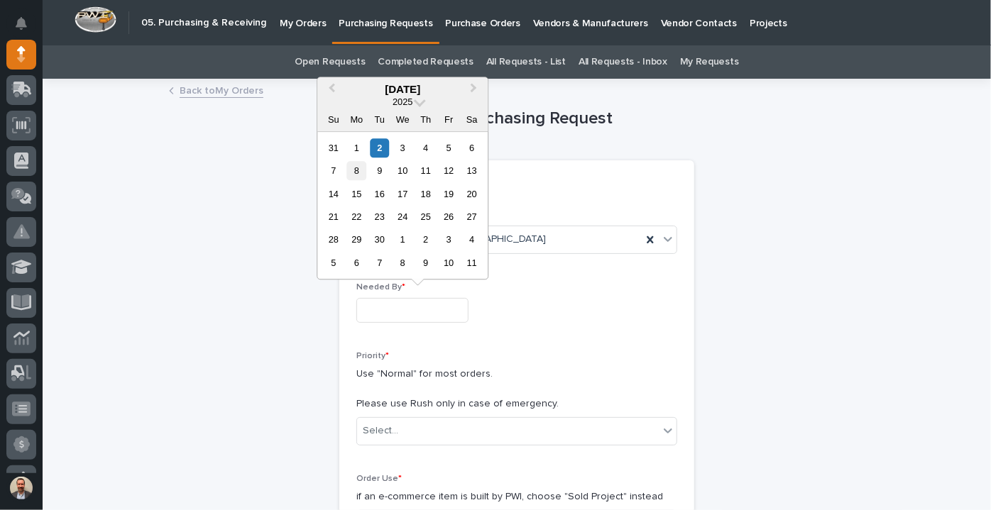
click at [354, 168] on div "8" at bounding box center [356, 170] width 19 height 19
type input "**********"
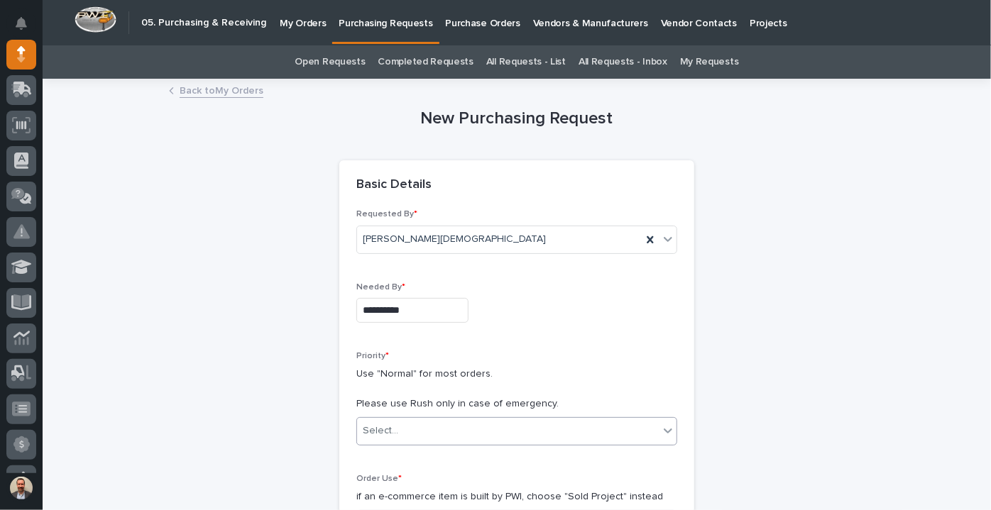
click at [440, 420] on div "Select..." at bounding box center [508, 431] width 302 height 23
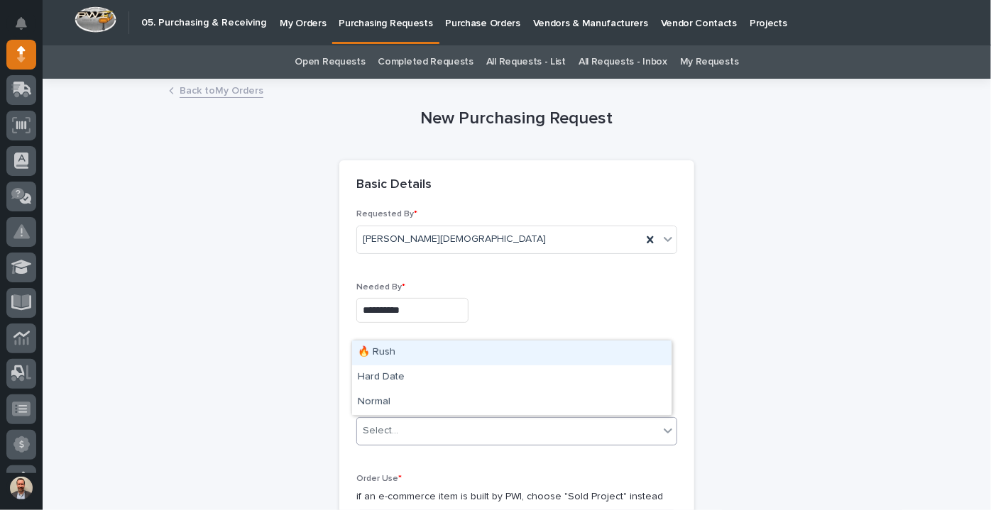
click at [398, 365] on div "🔥 Rush" at bounding box center [511, 353] width 319 height 25
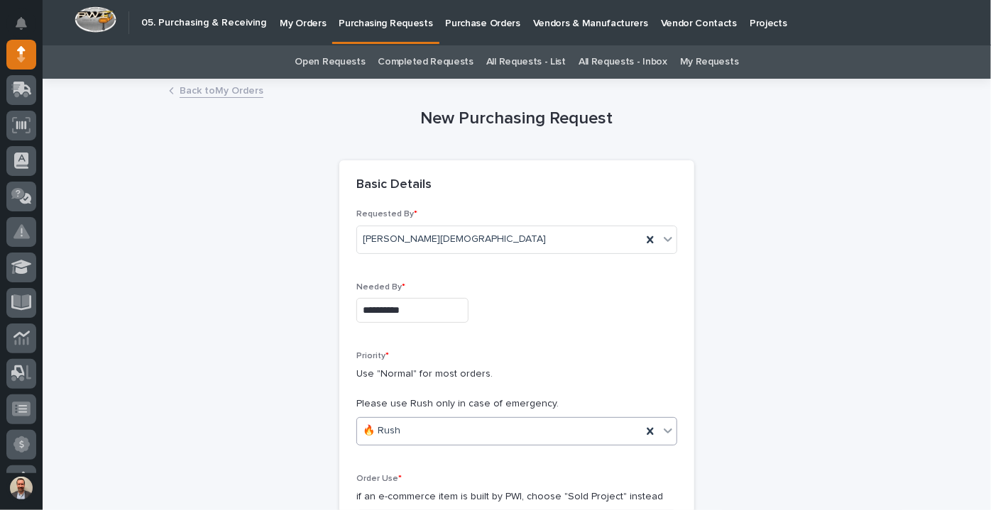
click at [405, 431] on div "🔥 Rush" at bounding box center [499, 431] width 285 height 23
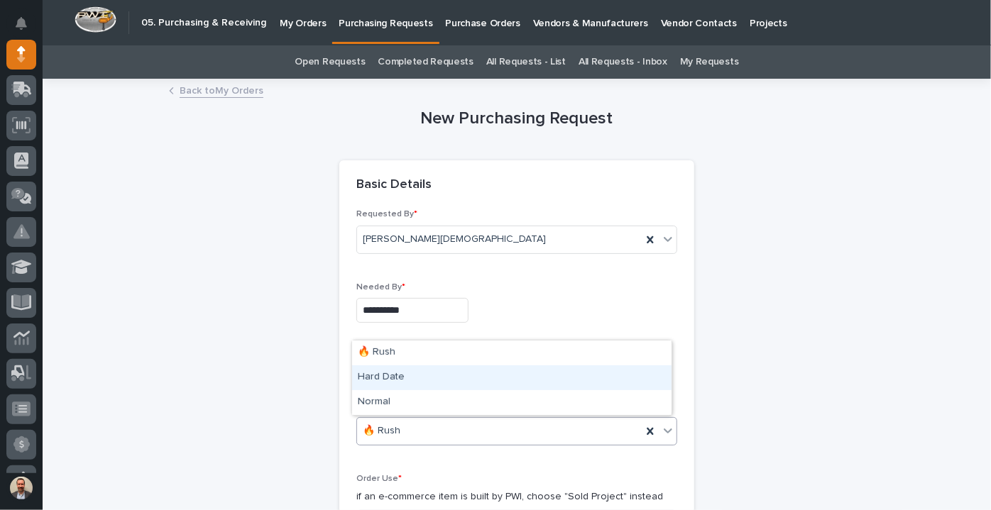
click at [398, 383] on div "Hard Date" at bounding box center [511, 378] width 319 height 25
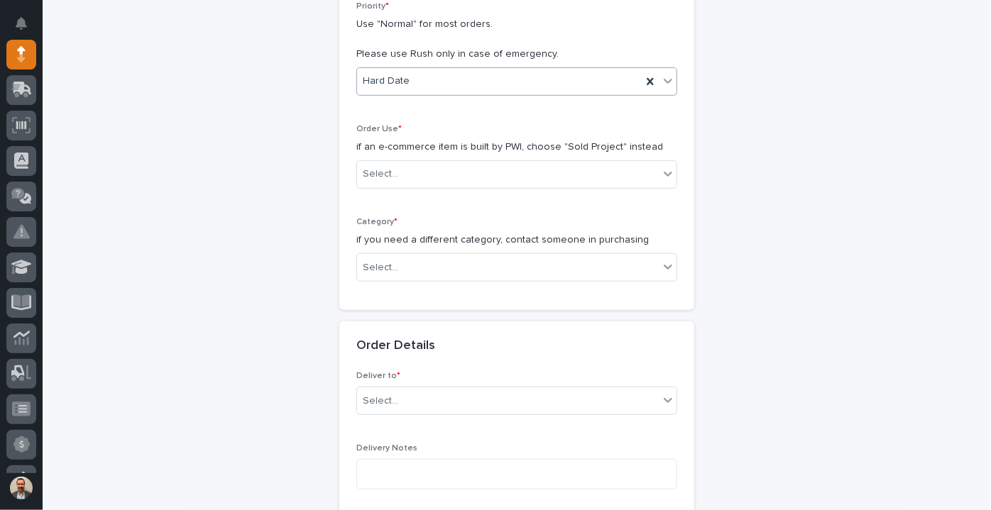
scroll to position [350, 0]
click at [400, 169] on input "text" at bounding box center [400, 174] width 1 height 12
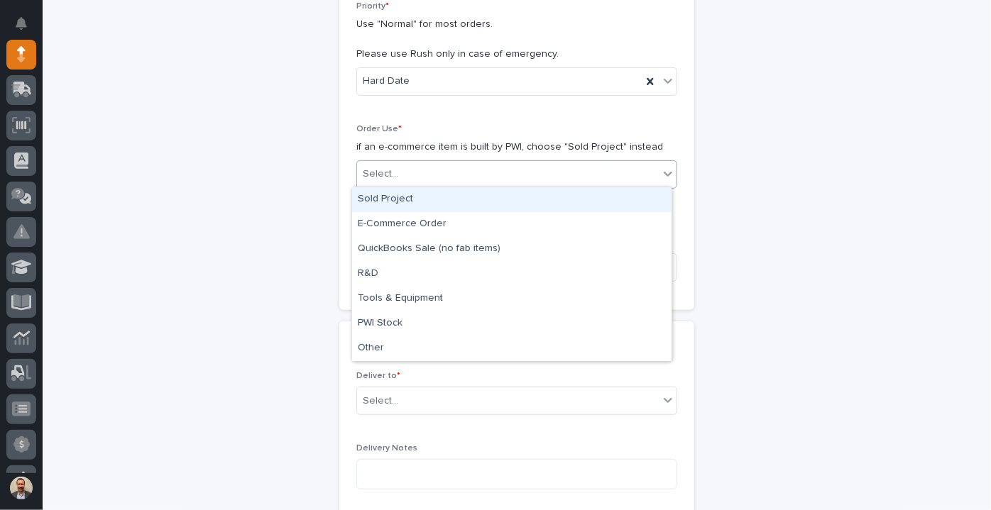
click at [398, 200] on div "Sold Project" at bounding box center [511, 199] width 319 height 25
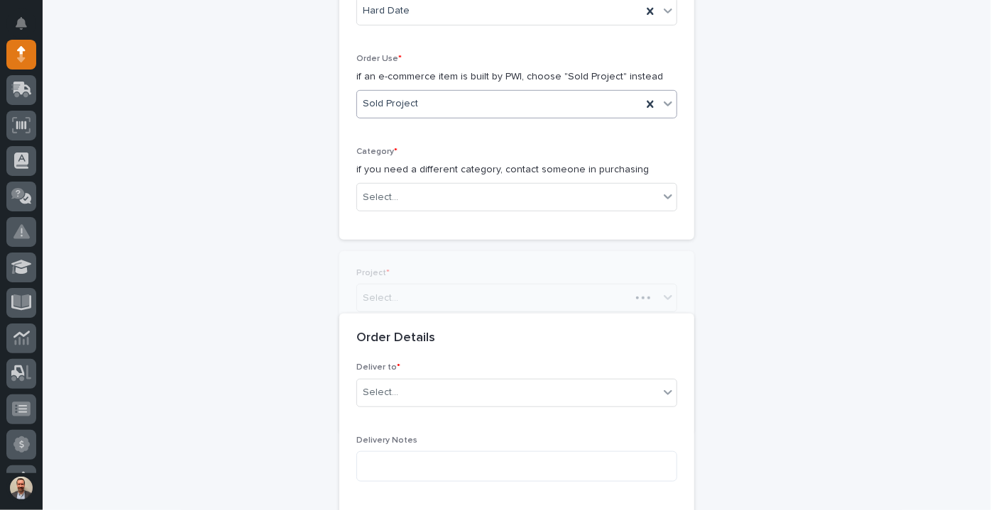
click at [409, 268] on div "Project * Select..." at bounding box center [516, 295] width 321 height 55
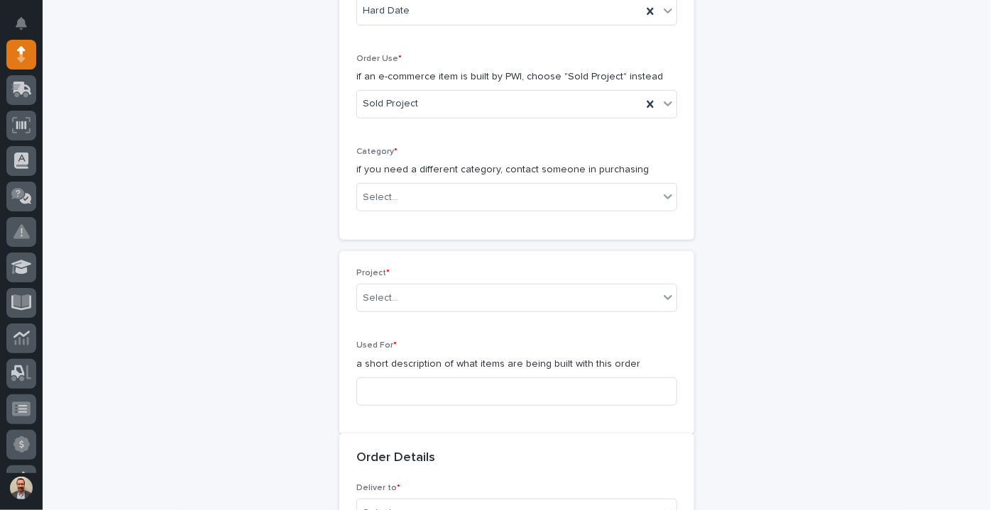
scroll to position [447, 0]
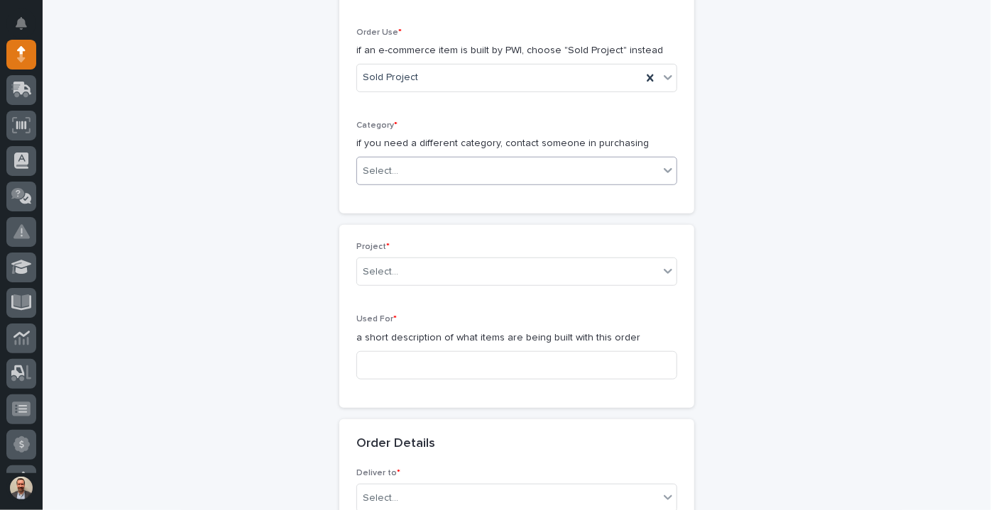
click at [401, 171] on div "Select..." at bounding box center [508, 171] width 302 height 23
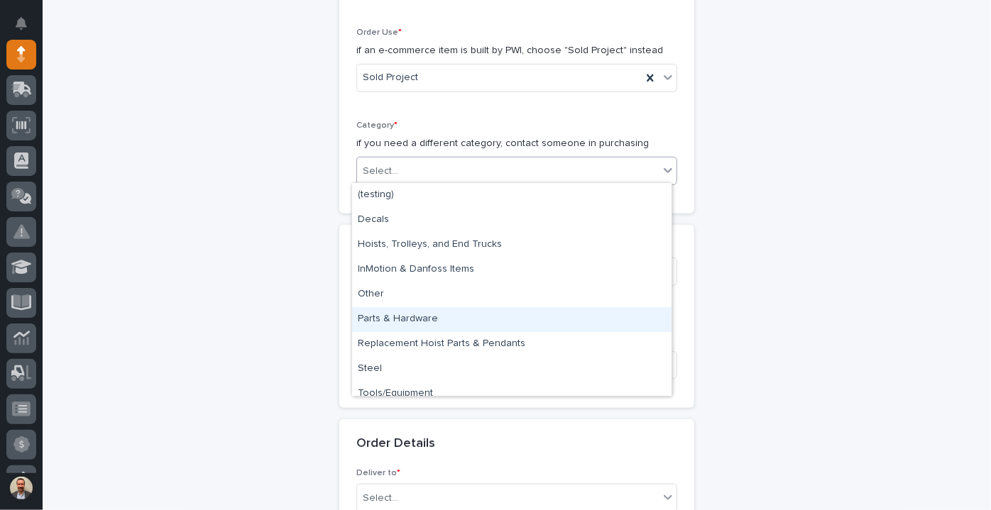
click at [430, 319] on div "Parts & Hardware" at bounding box center [511, 319] width 319 height 25
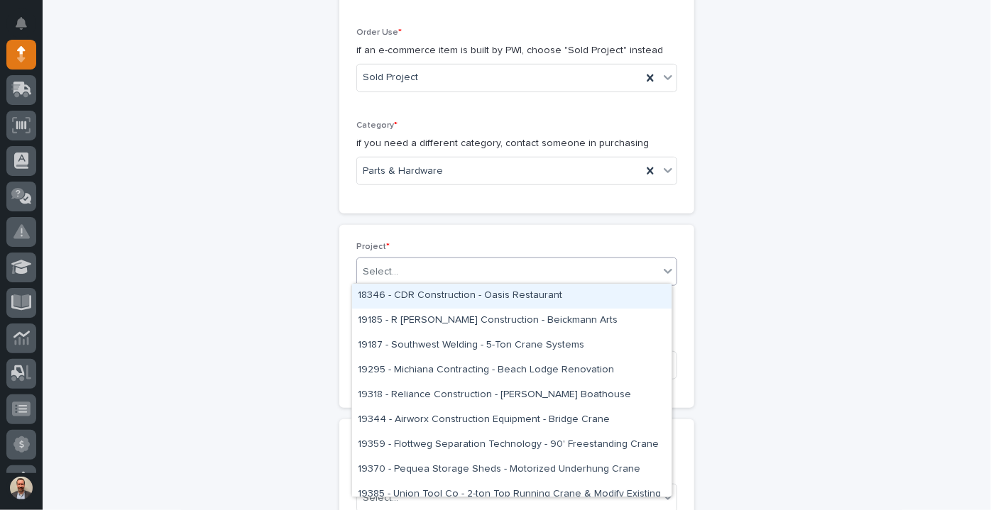
click at [409, 270] on div "Select..." at bounding box center [508, 272] width 302 height 23
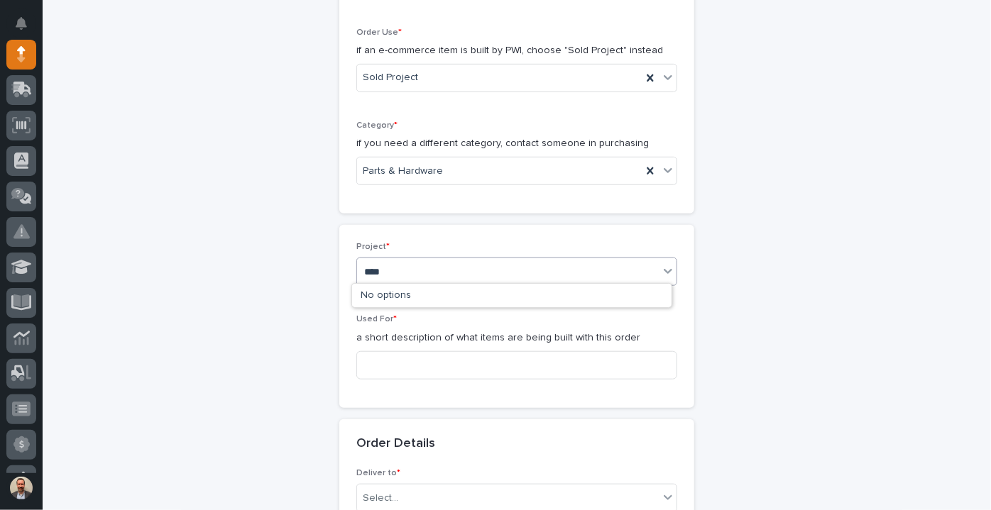
type input "*****"
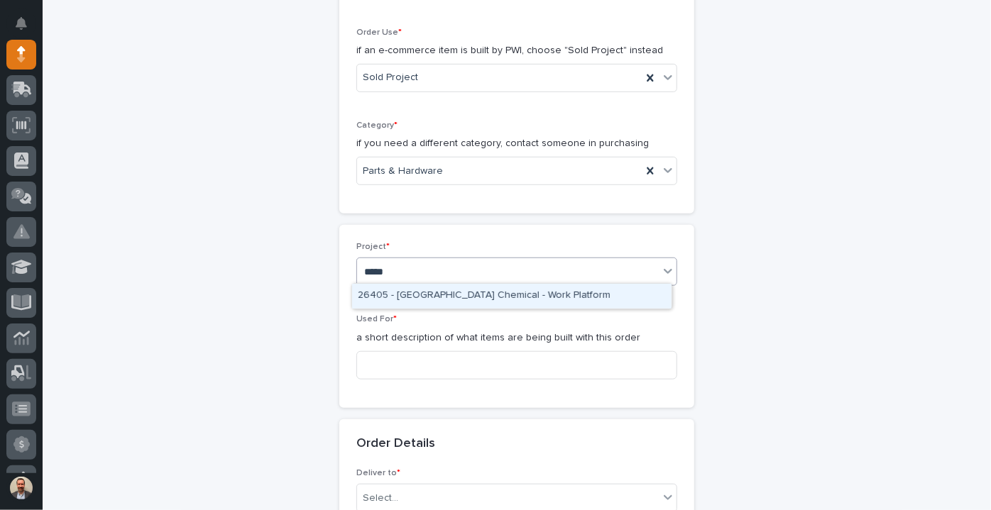
click at [407, 290] on div "26405 - [GEOGRAPHIC_DATA] Chemical - Work Platform" at bounding box center [511, 296] width 319 height 25
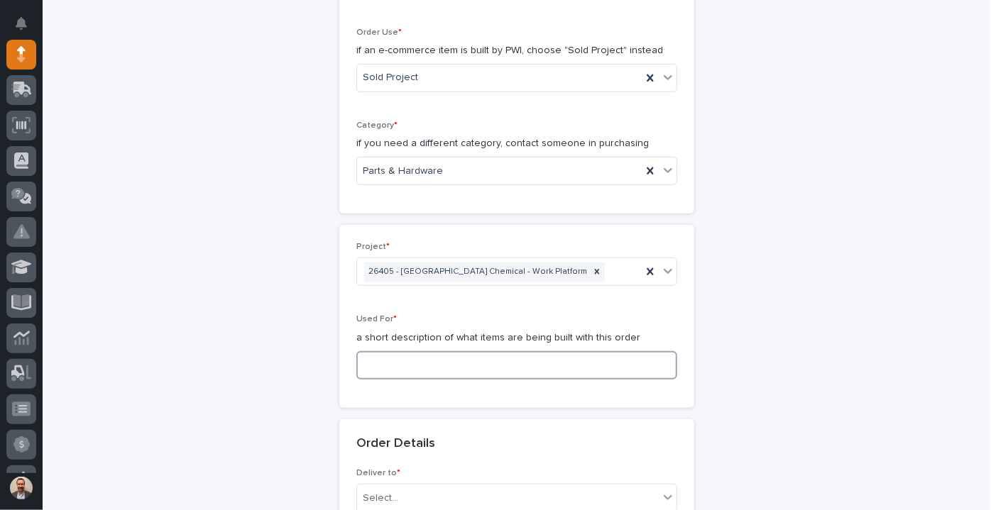
click at [410, 360] on input at bounding box center [516, 365] width 321 height 28
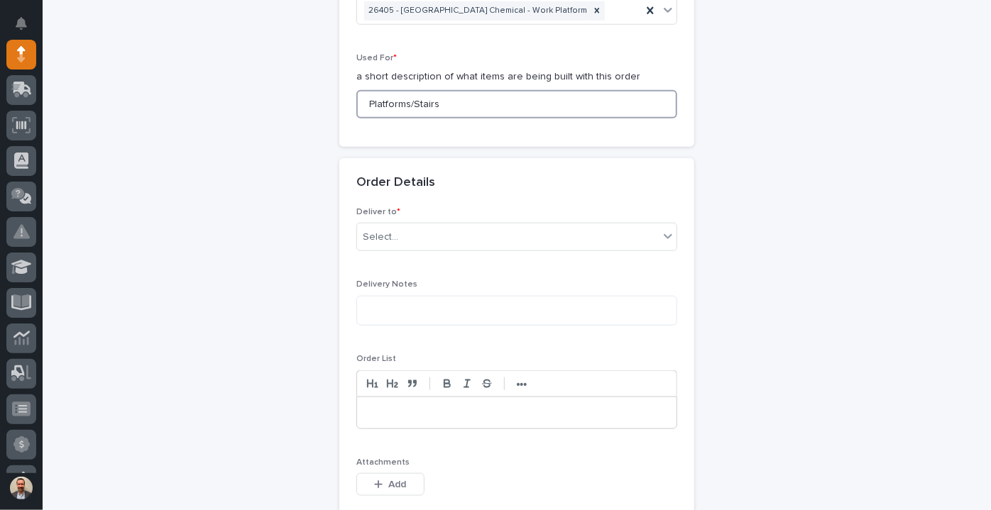
type input "Platforms/Stairs"
click at [412, 214] on div "Deliver to * Select..." at bounding box center [516, 234] width 321 height 55
click at [407, 234] on div "Select..." at bounding box center [508, 237] width 302 height 23
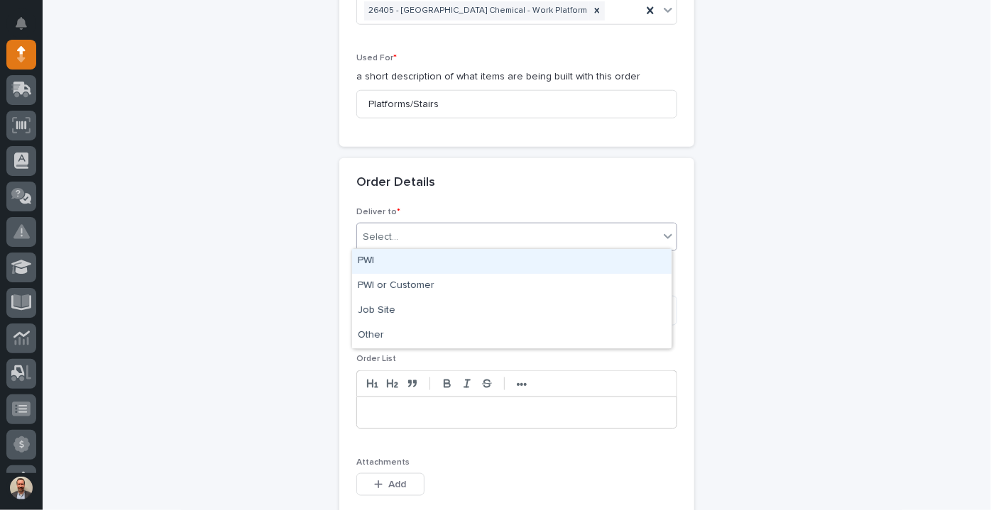
click at [404, 258] on div "PWI" at bounding box center [511, 261] width 319 height 25
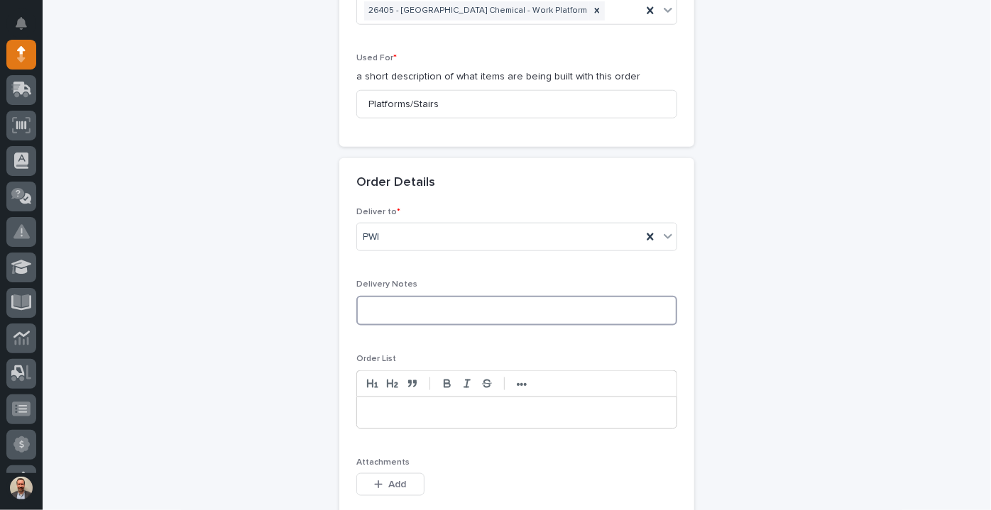
click at [402, 299] on textarea at bounding box center [516, 311] width 321 height 30
click at [392, 482] on span "Add" at bounding box center [398, 484] width 18 height 13
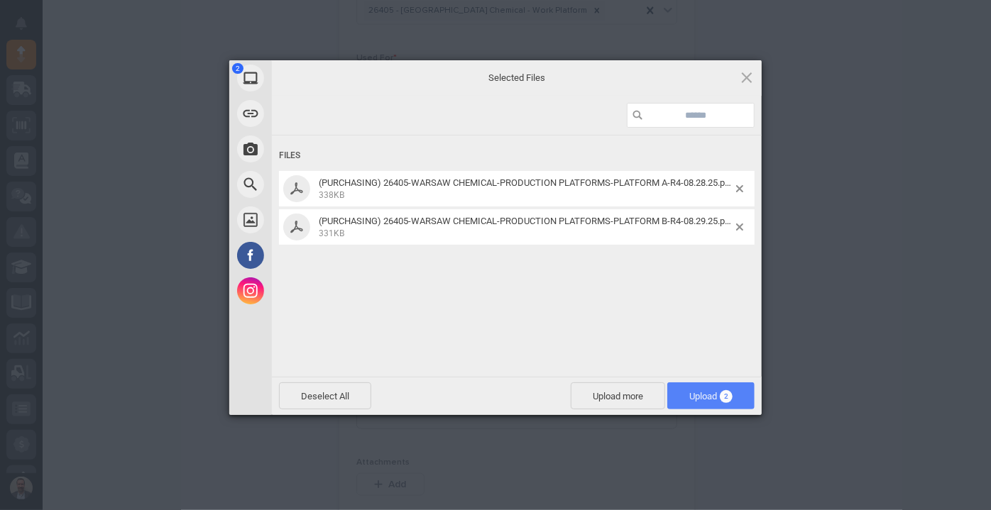
click at [693, 394] on span "Upload 2" at bounding box center [710, 396] width 43 height 11
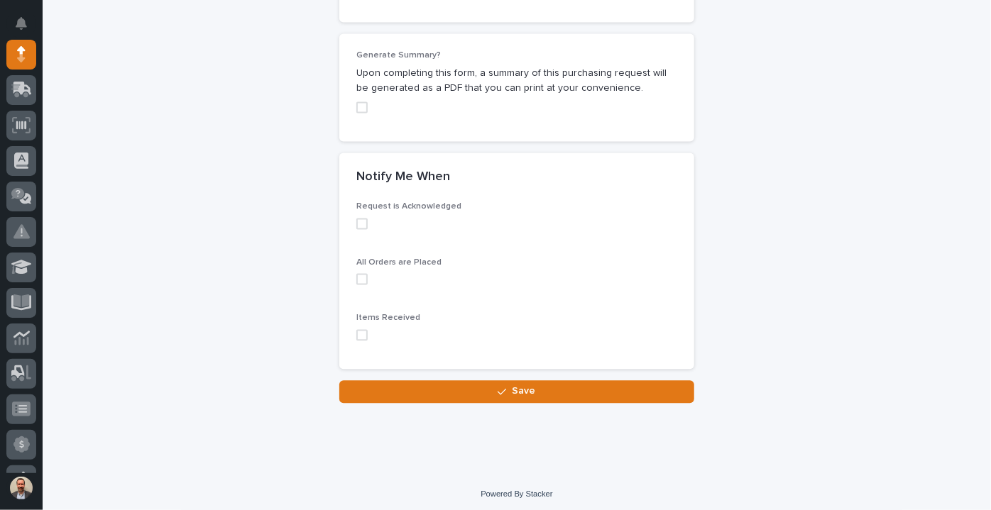
scroll to position [1370, 0]
click at [356, 104] on span at bounding box center [361, 107] width 11 height 11
click at [359, 218] on span at bounding box center [361, 223] width 11 height 11
click at [358, 269] on div "All Orders are Placed" at bounding box center [516, 277] width 321 height 38
click at [358, 274] on span at bounding box center [361, 278] width 11 height 11
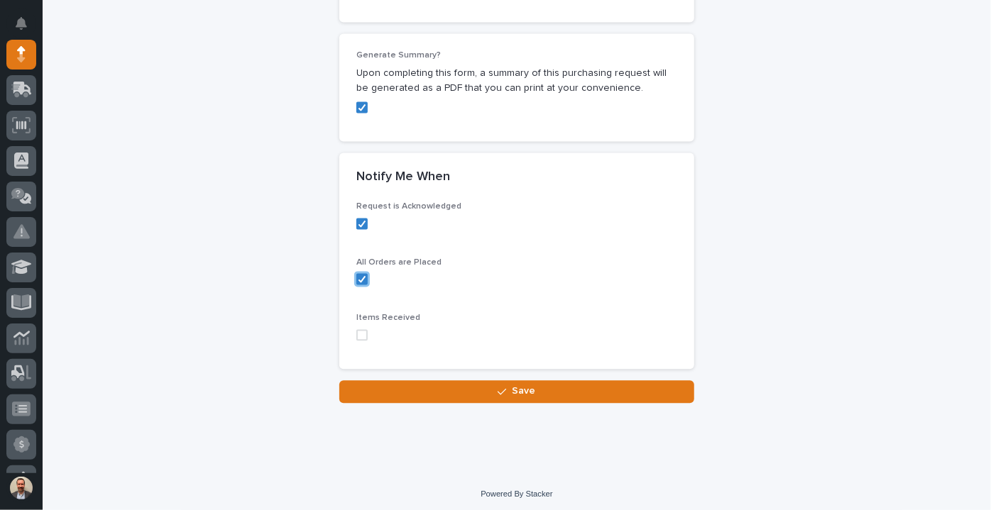
click at [359, 329] on span at bounding box center [361, 334] width 11 height 11
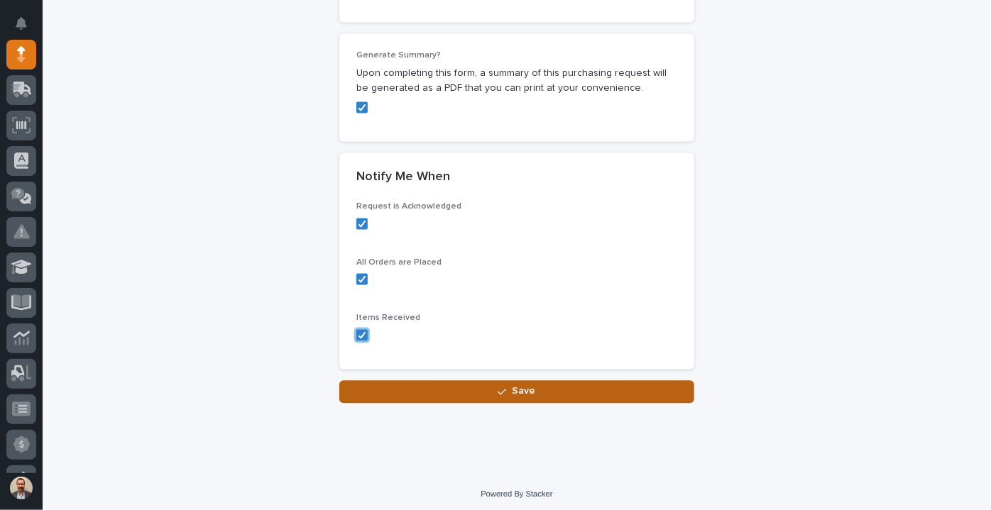
click at [456, 382] on button "Save" at bounding box center [516, 392] width 355 height 23
